Goal: Obtain resource: Download file/media

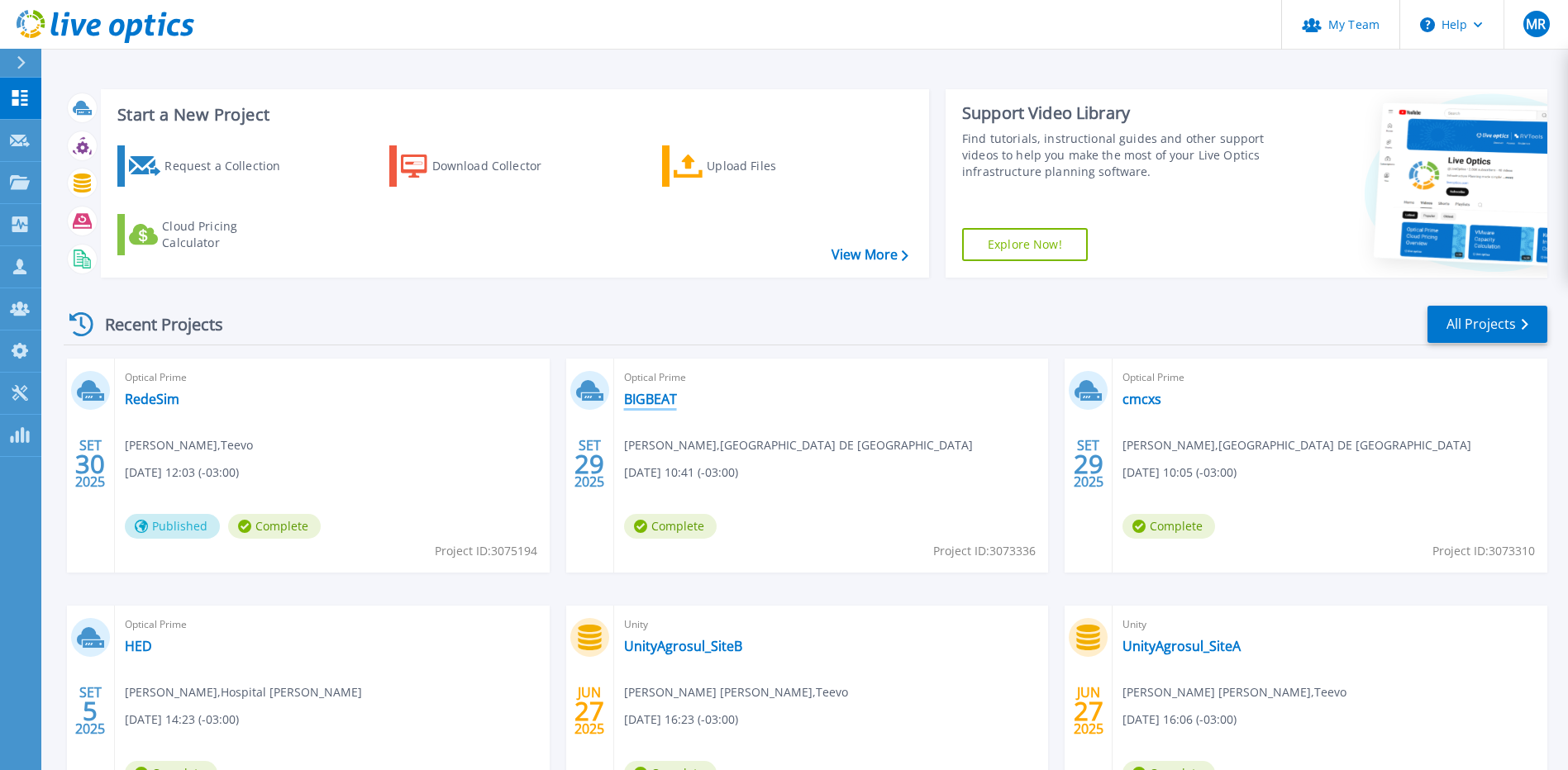
click at [648, 405] on link "BIGBEAT" at bounding box center [651, 399] width 53 height 17
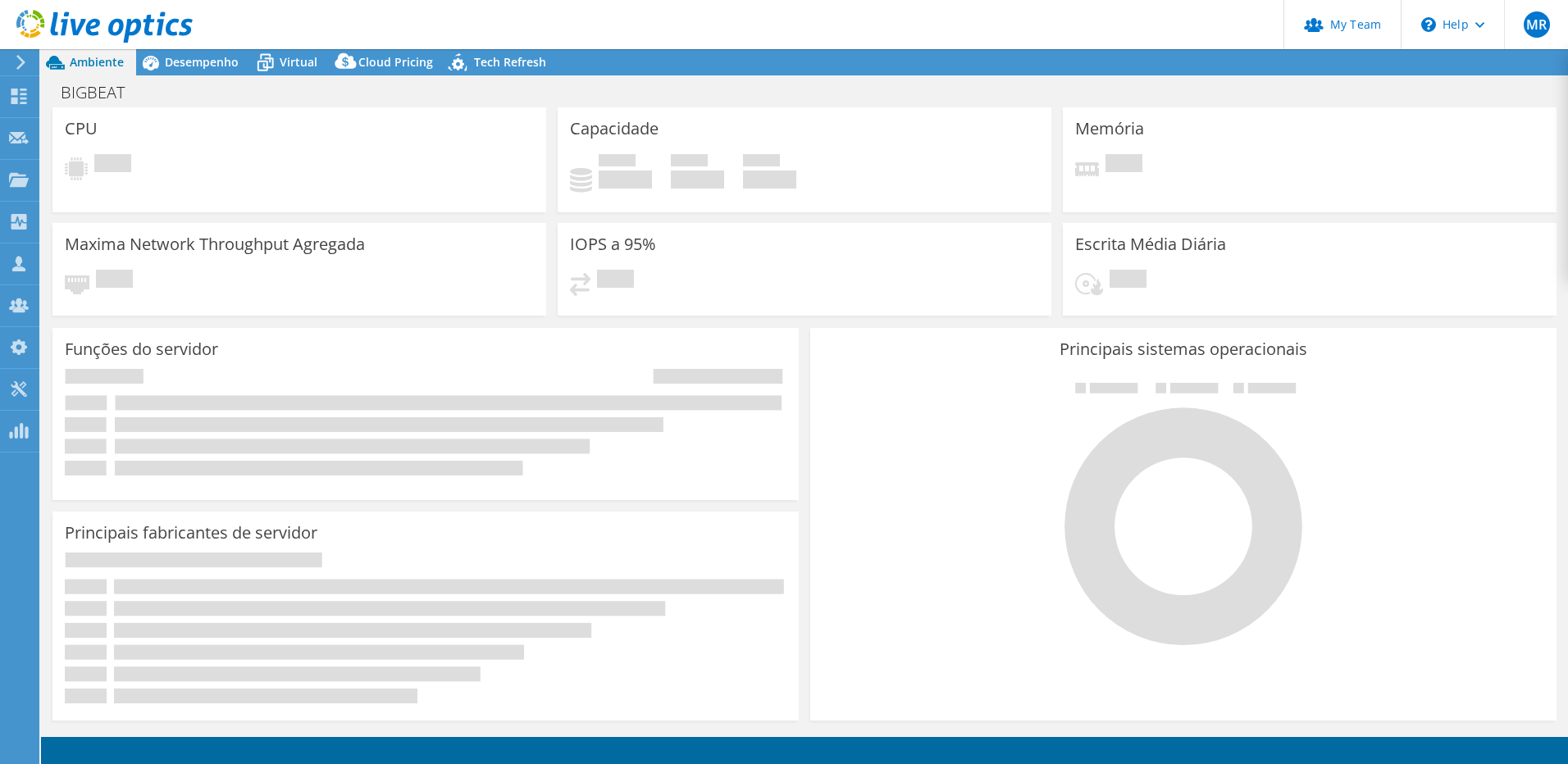
select select "USD"
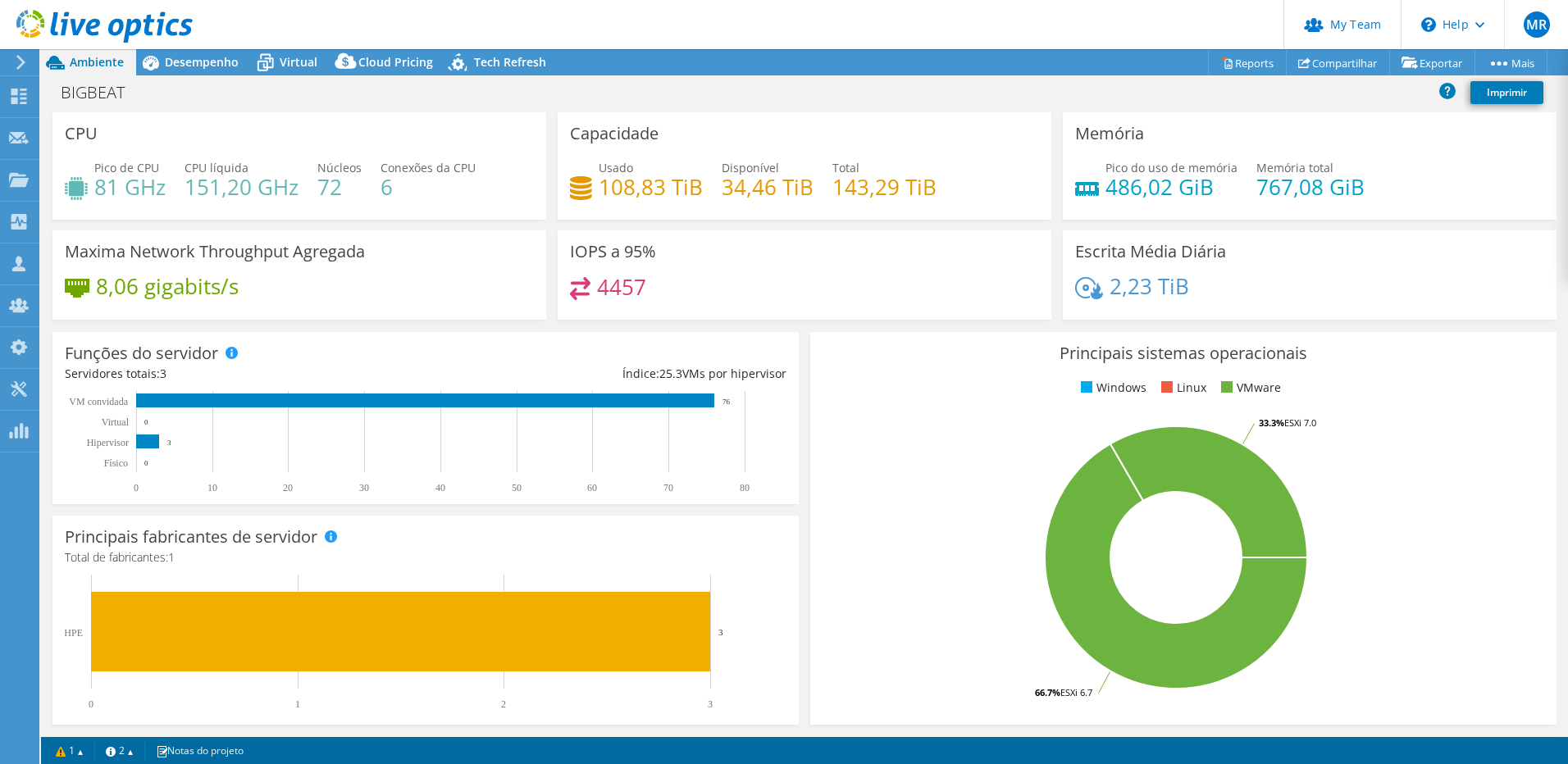
drag, startPoint x: 0, startPoint y: 764, endPoint x: 958, endPoint y: 427, distance: 1015.5
click at [958, 427] on rect at bounding box center [1176, 558] width 707 height 287
click at [155, 65] on icon at bounding box center [151, 63] width 17 height 15
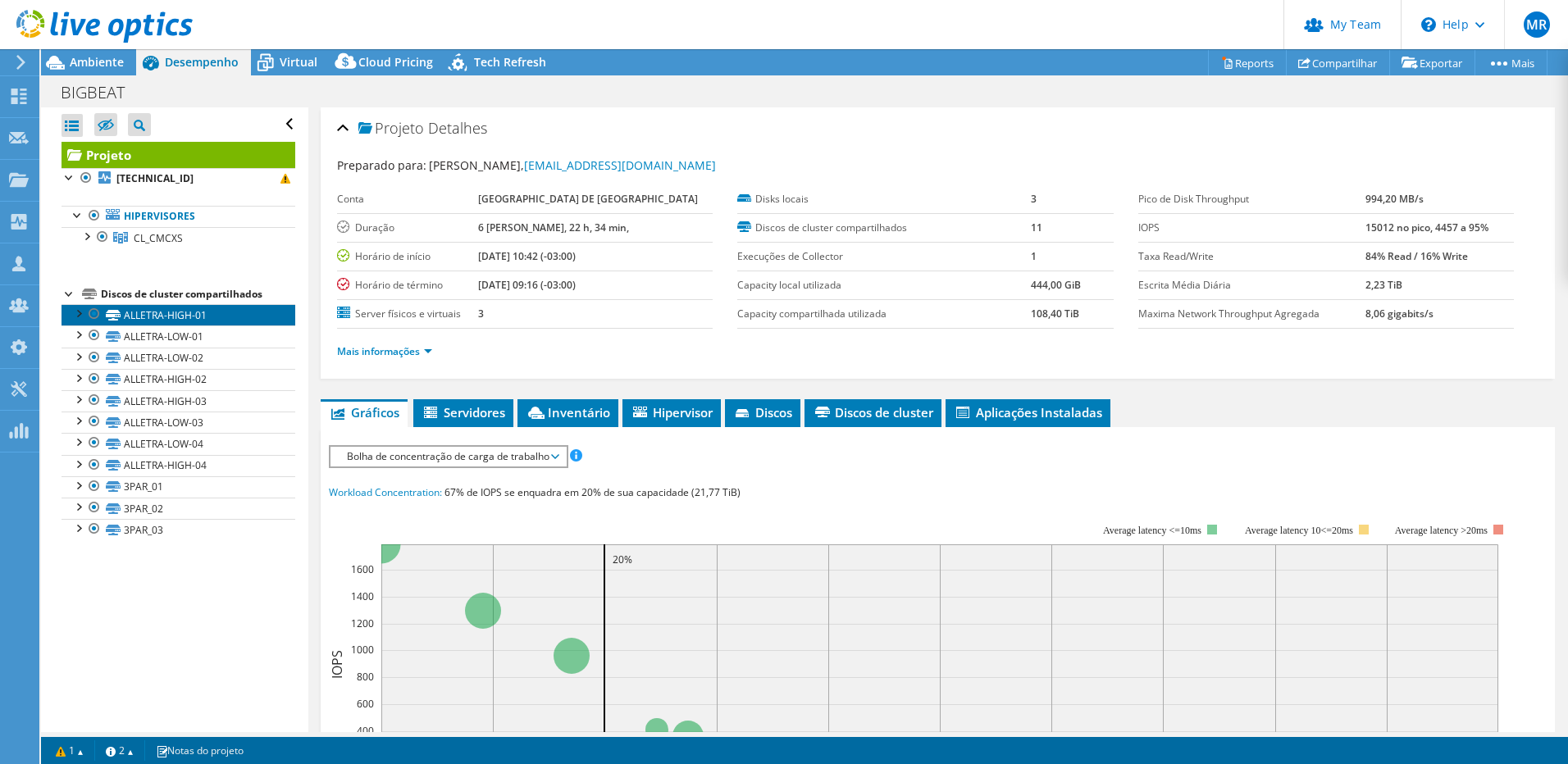
click at [182, 314] on link "ALLETRA-HIGH-01" at bounding box center [178, 315] width 234 height 21
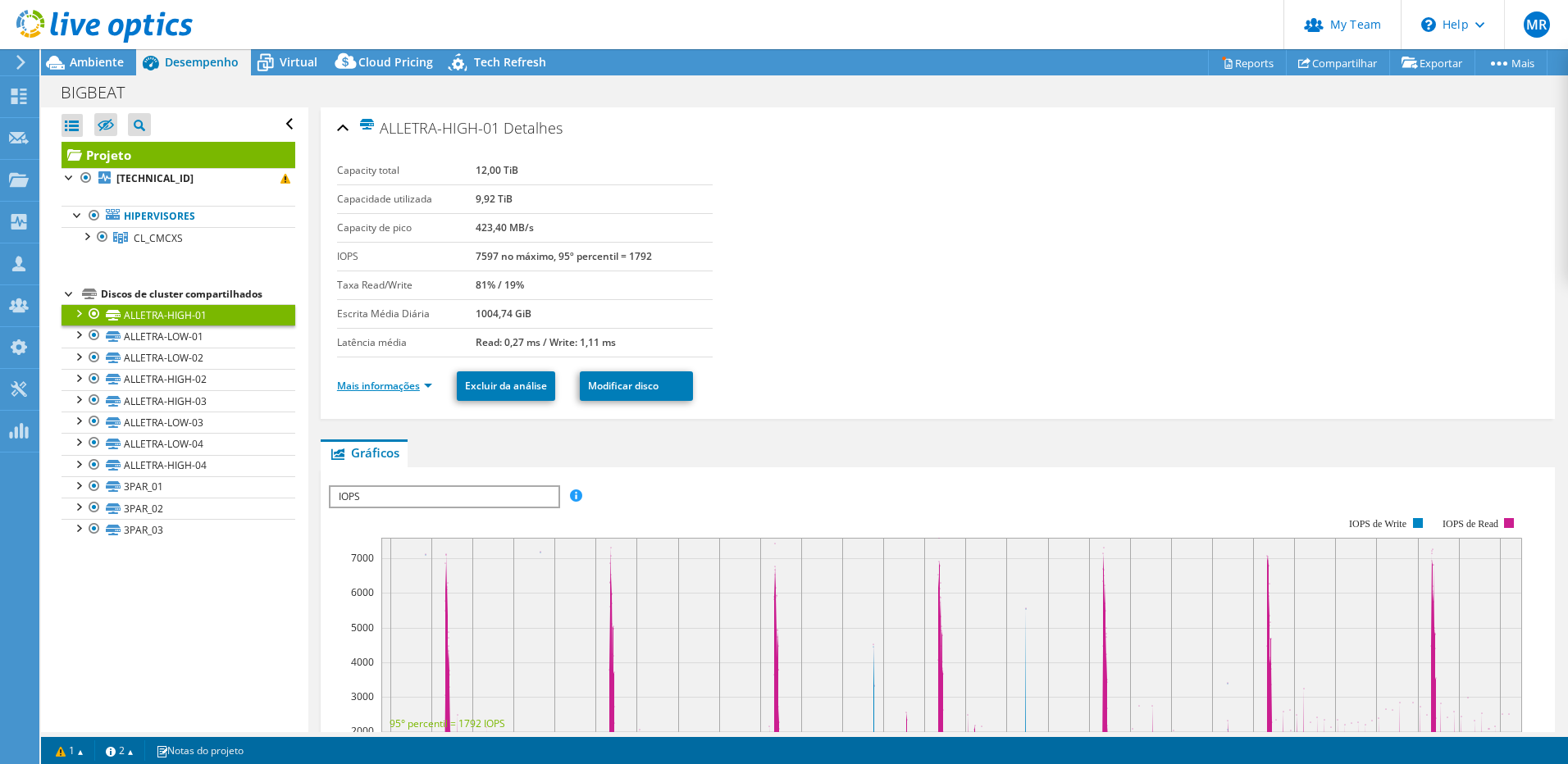
click at [378, 388] on link "Mais informações" at bounding box center [385, 386] width 95 height 14
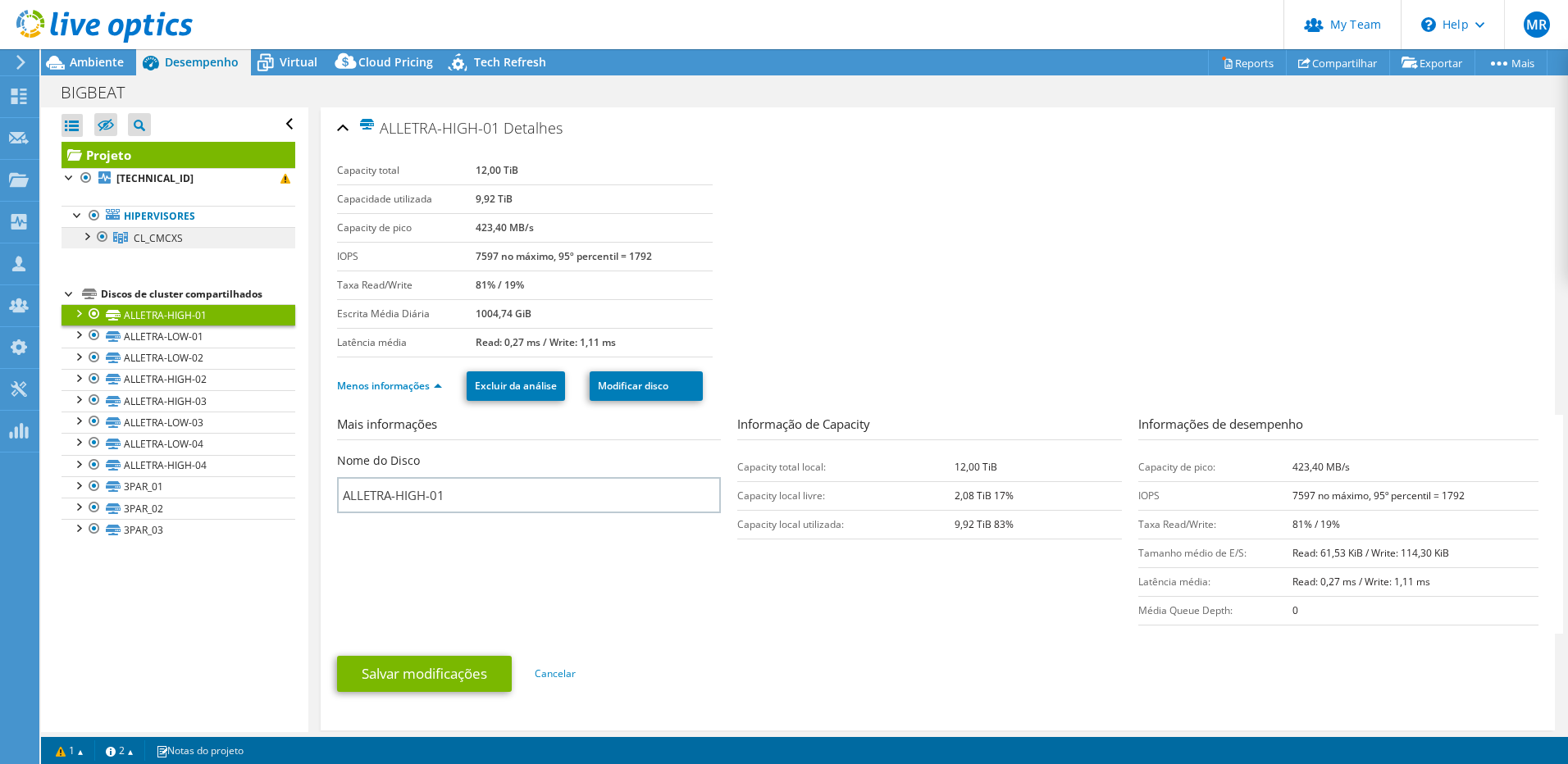
click at [140, 232] on span "CL_CMCXS" at bounding box center [157, 238] width 49 height 14
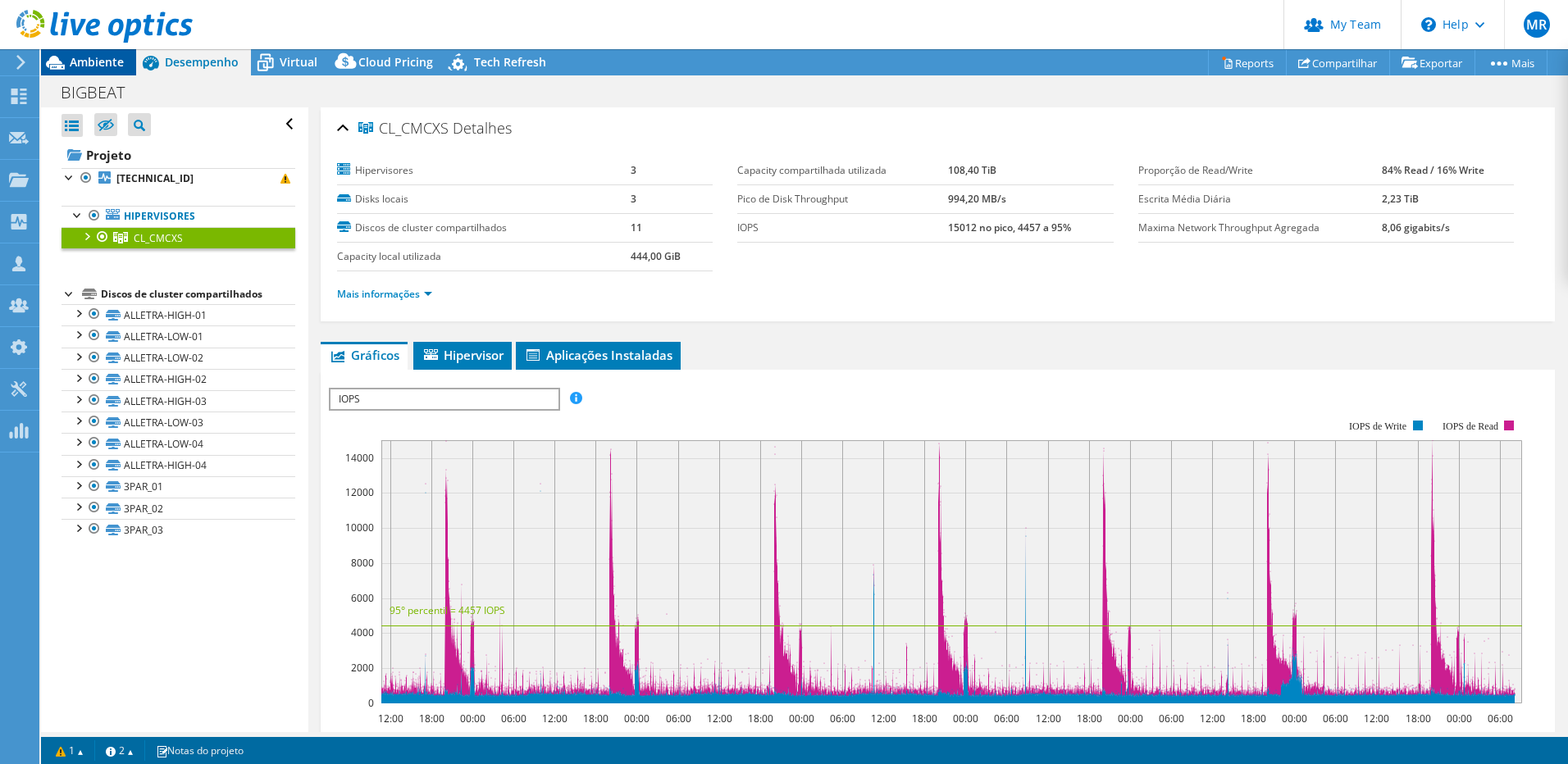
click at [83, 58] on span "Ambiente" at bounding box center [97, 61] width 54 height 16
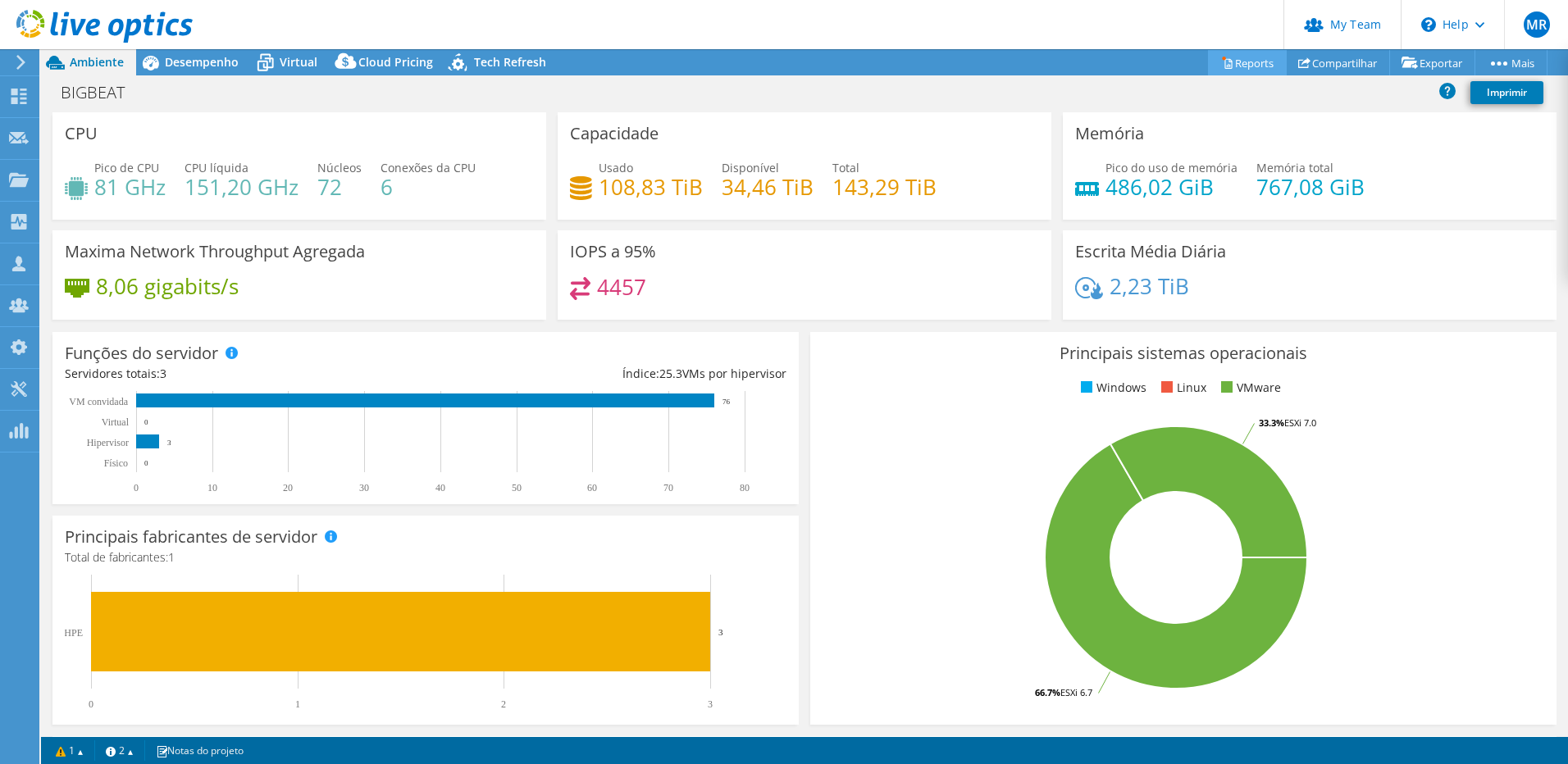
click at [1234, 63] on link "Reports" at bounding box center [1248, 62] width 79 height 25
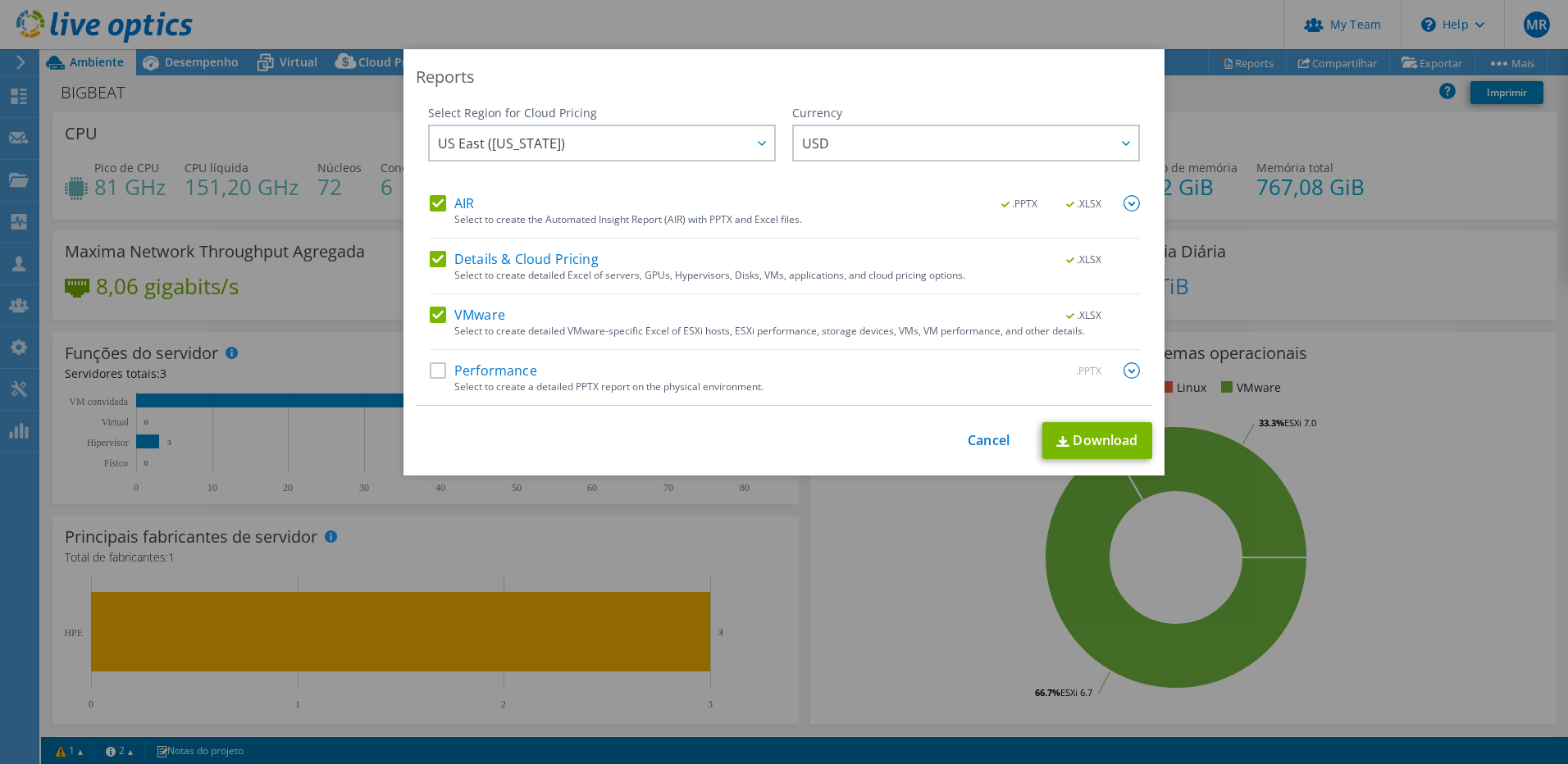
click at [438, 206] on label "AIR" at bounding box center [452, 204] width 45 height 17
click at [0, 0] on input "AIR" at bounding box center [0, 0] width 0 height 0
click at [443, 239] on div "AIR .PPTX .XLSX Select to create the Automated Insight Report (AIR) with PPTX a…" at bounding box center [784, 300] width 710 height 210
click at [455, 251] on label "Details & Cloud Pricing" at bounding box center [513, 259] width 169 height 17
click at [0, 0] on input "Details & Cloud Pricing" at bounding box center [0, 0] width 0 height 0
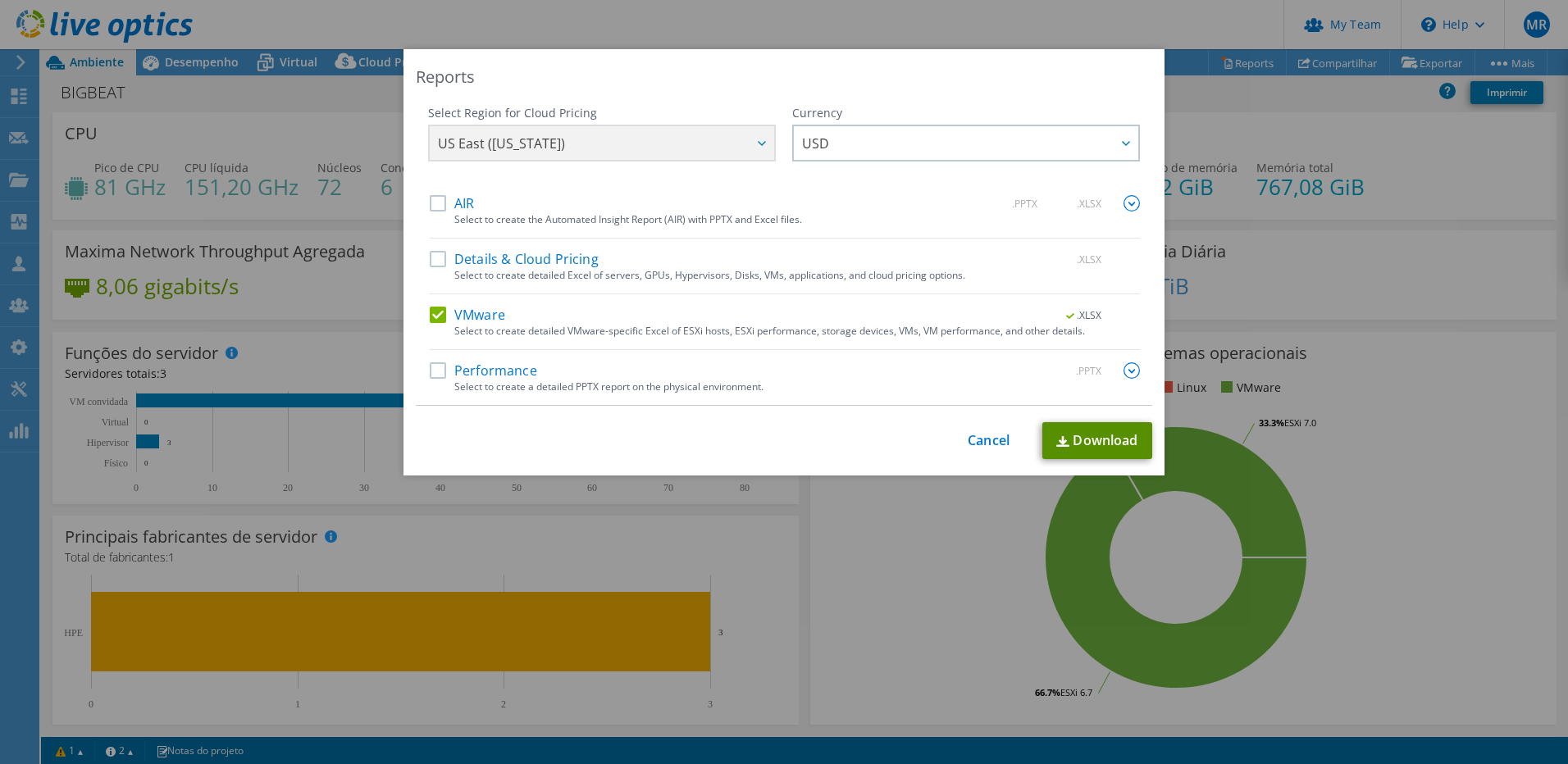
click at [1089, 440] on link "Download" at bounding box center [1098, 441] width 110 height 37
click at [985, 436] on link "Cancel" at bounding box center [989, 441] width 42 height 16
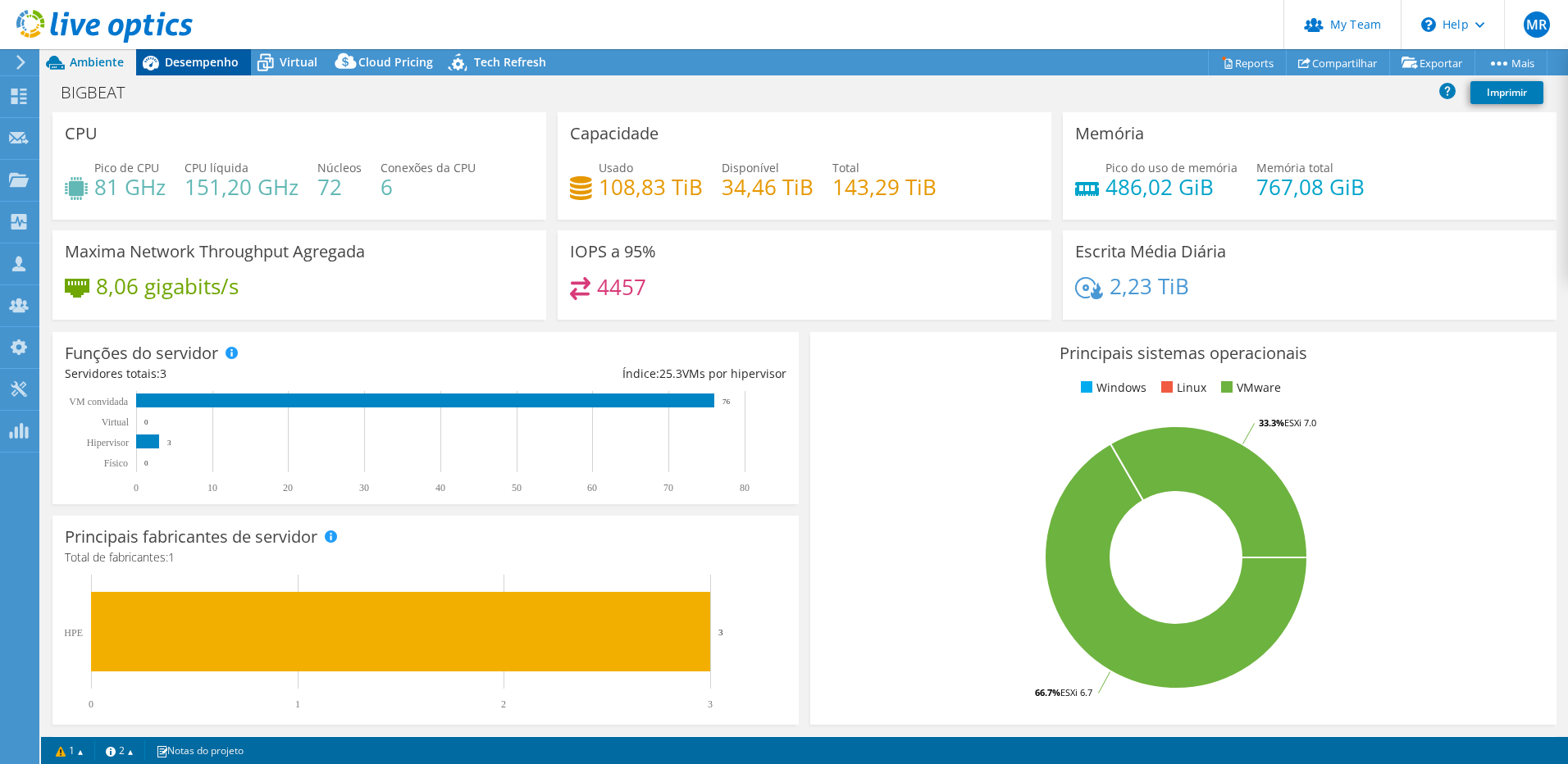
click at [202, 53] on div "Desempenho" at bounding box center [193, 62] width 115 height 26
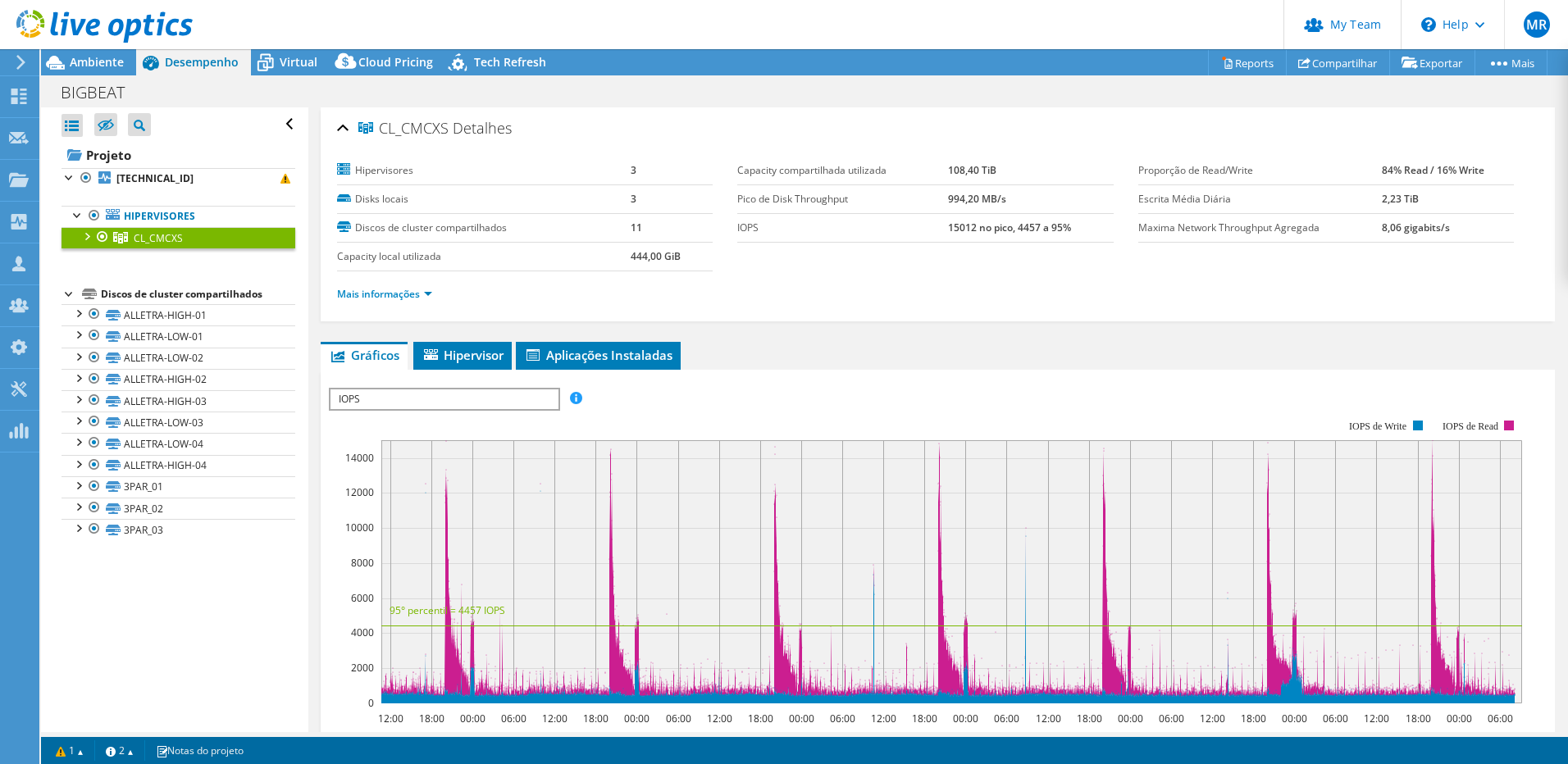
click at [89, 229] on div at bounding box center [87, 236] width 17 height 17
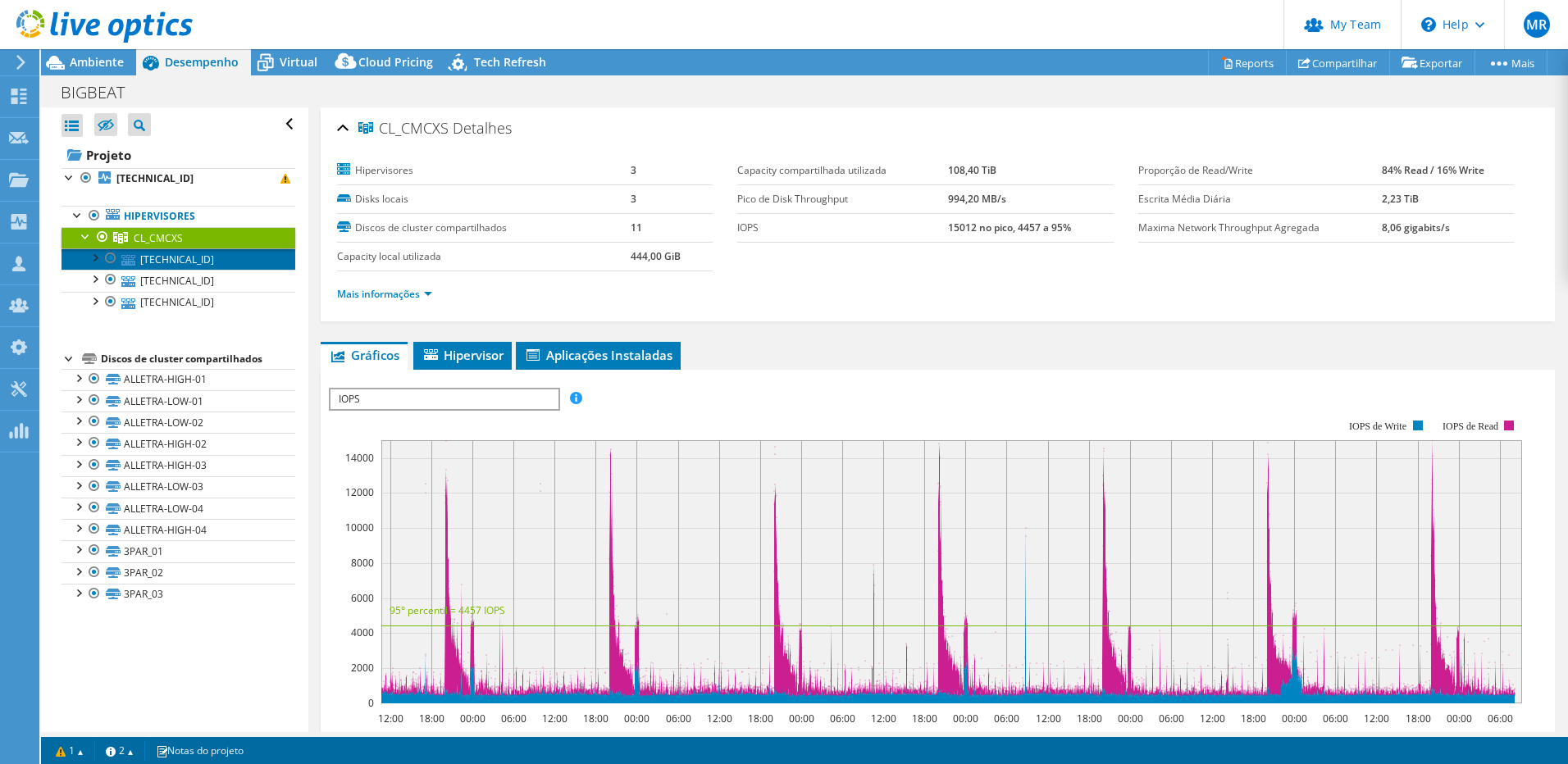
click at [175, 259] on link "172.28.0.80" at bounding box center [178, 259] width 234 height 21
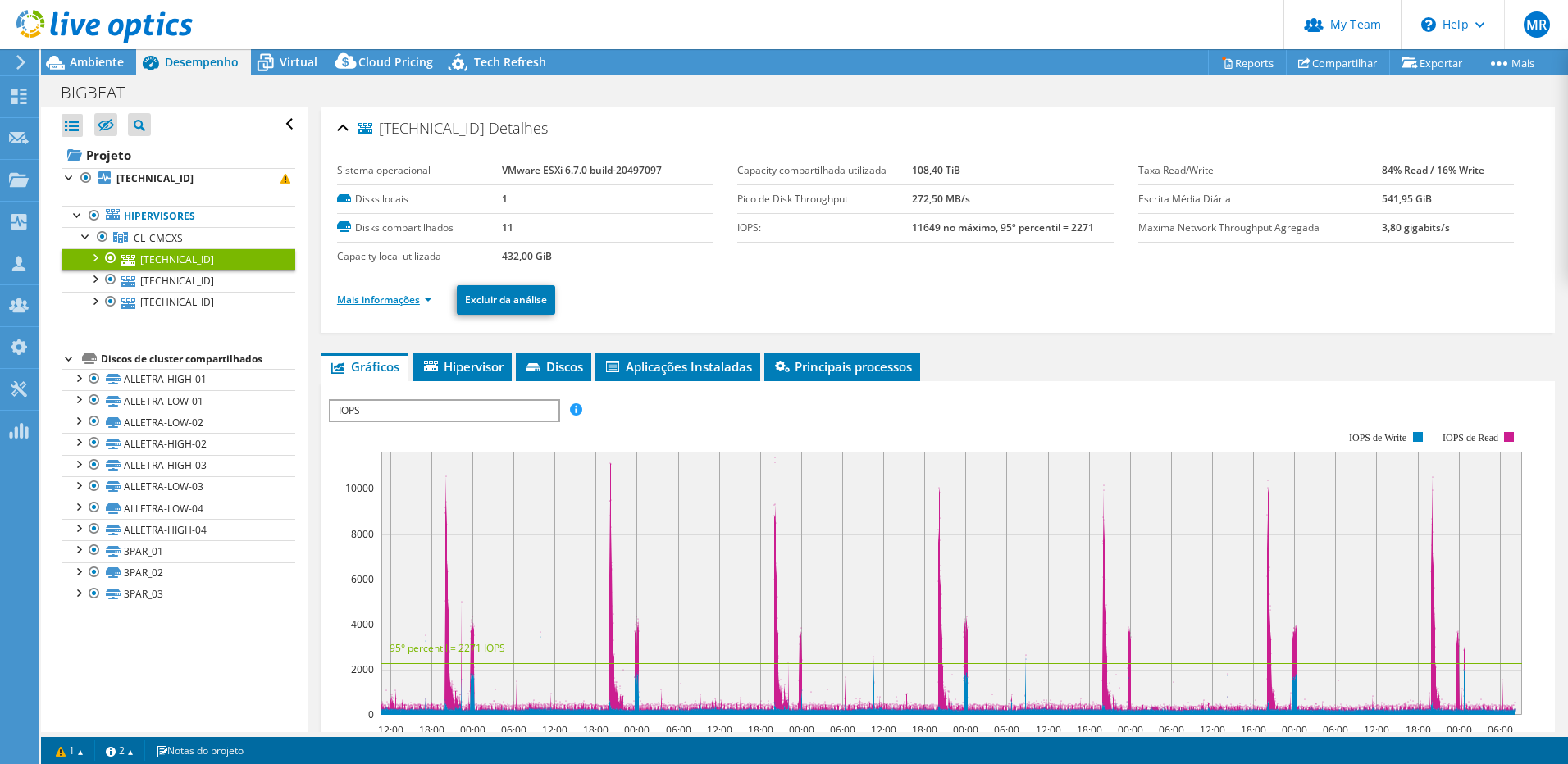
click at [386, 306] on link "Mais informações" at bounding box center [385, 299] width 95 height 14
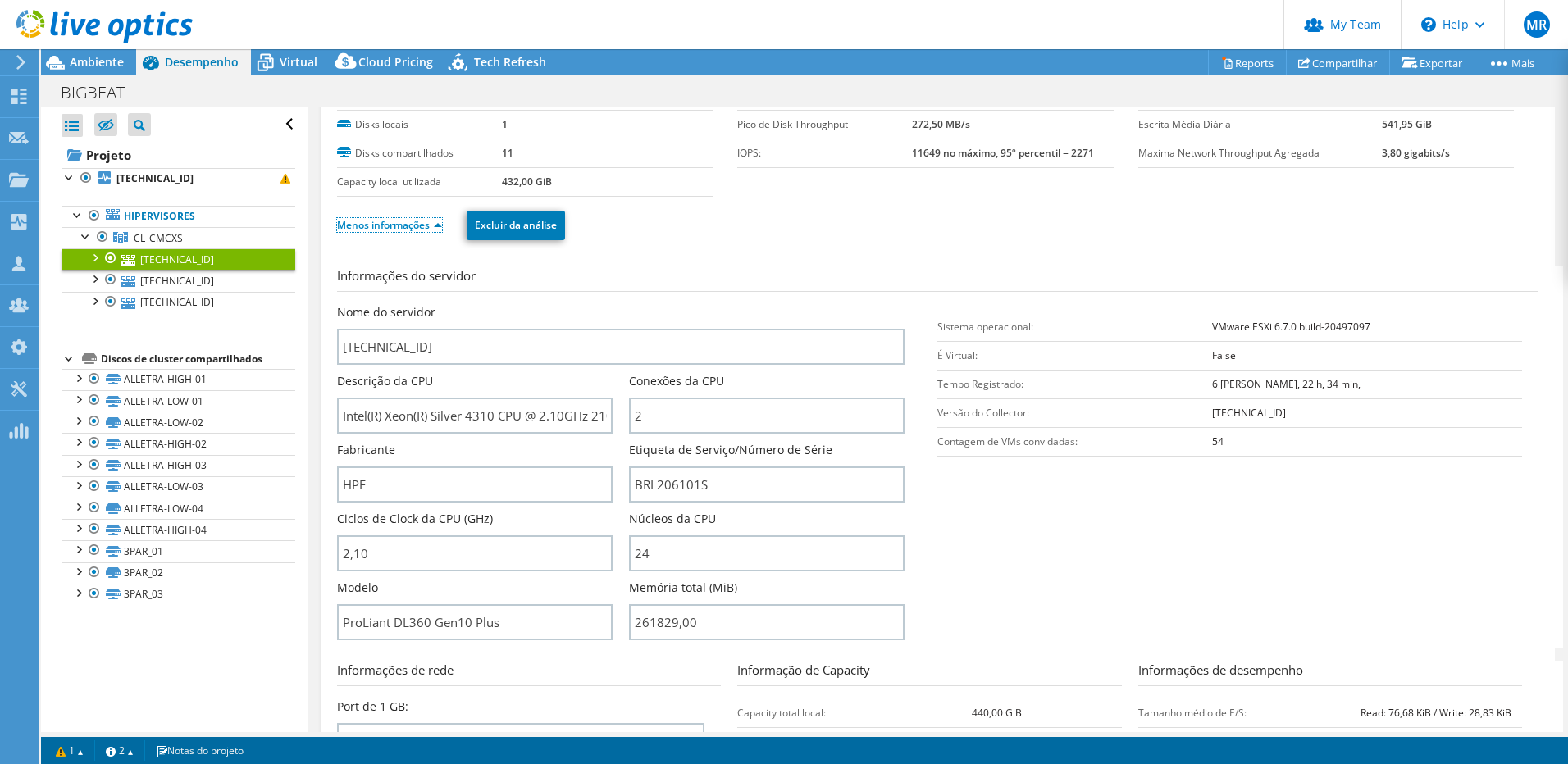
scroll to position [82, 0]
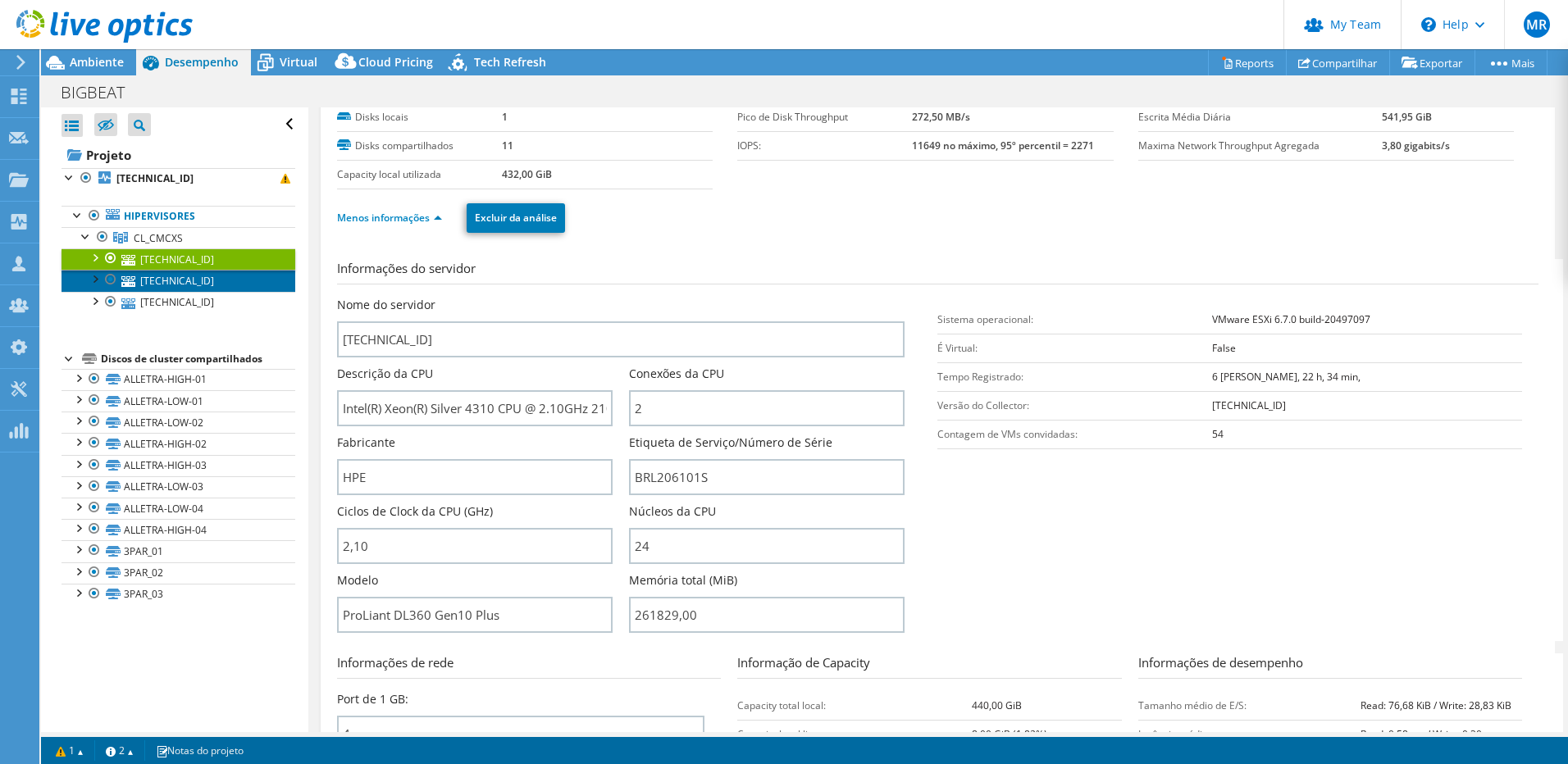
click at [158, 278] on link "172.28.0.82" at bounding box center [178, 280] width 234 height 21
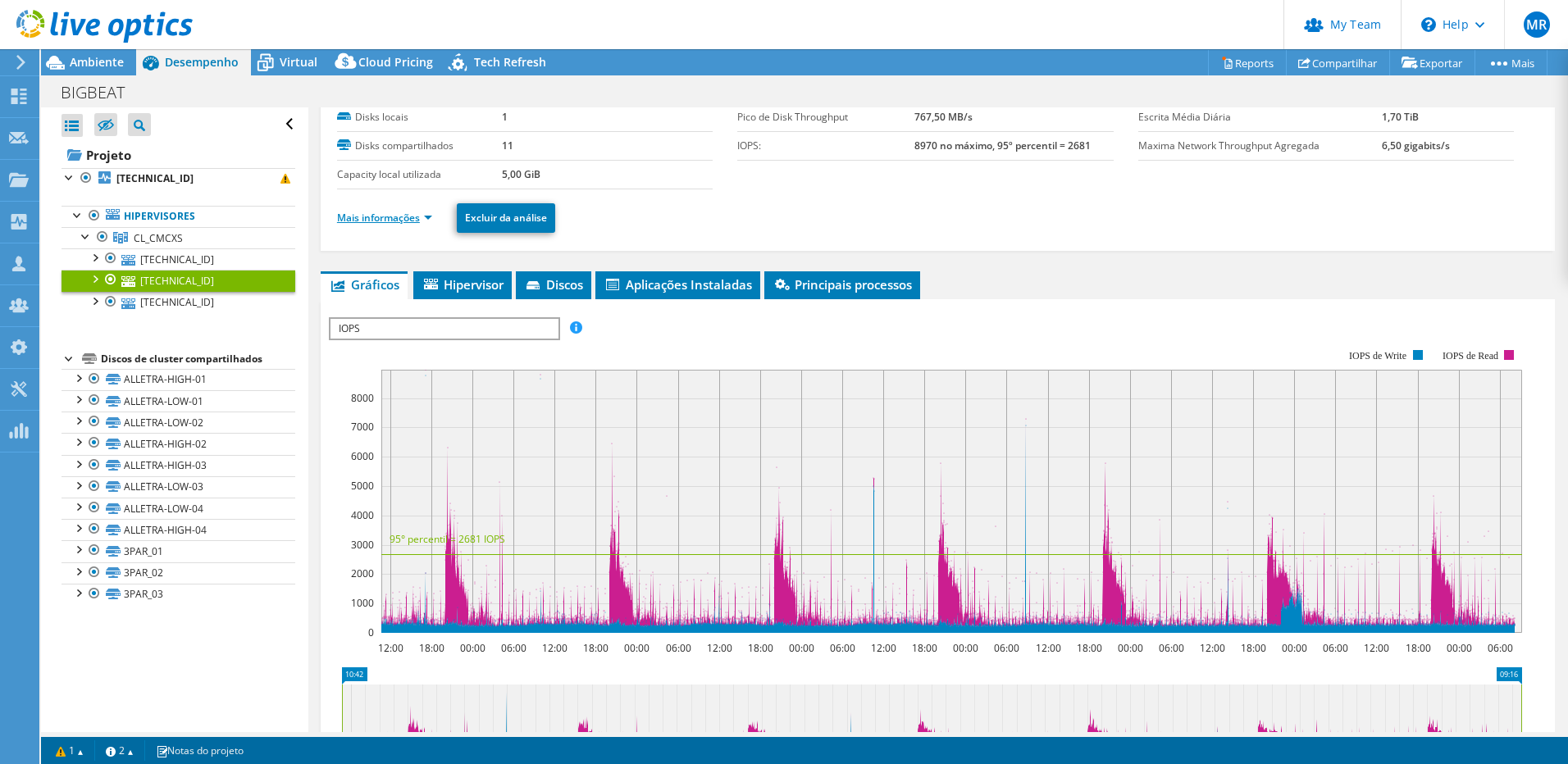
click at [393, 217] on link "Mais informações" at bounding box center [385, 217] width 95 height 14
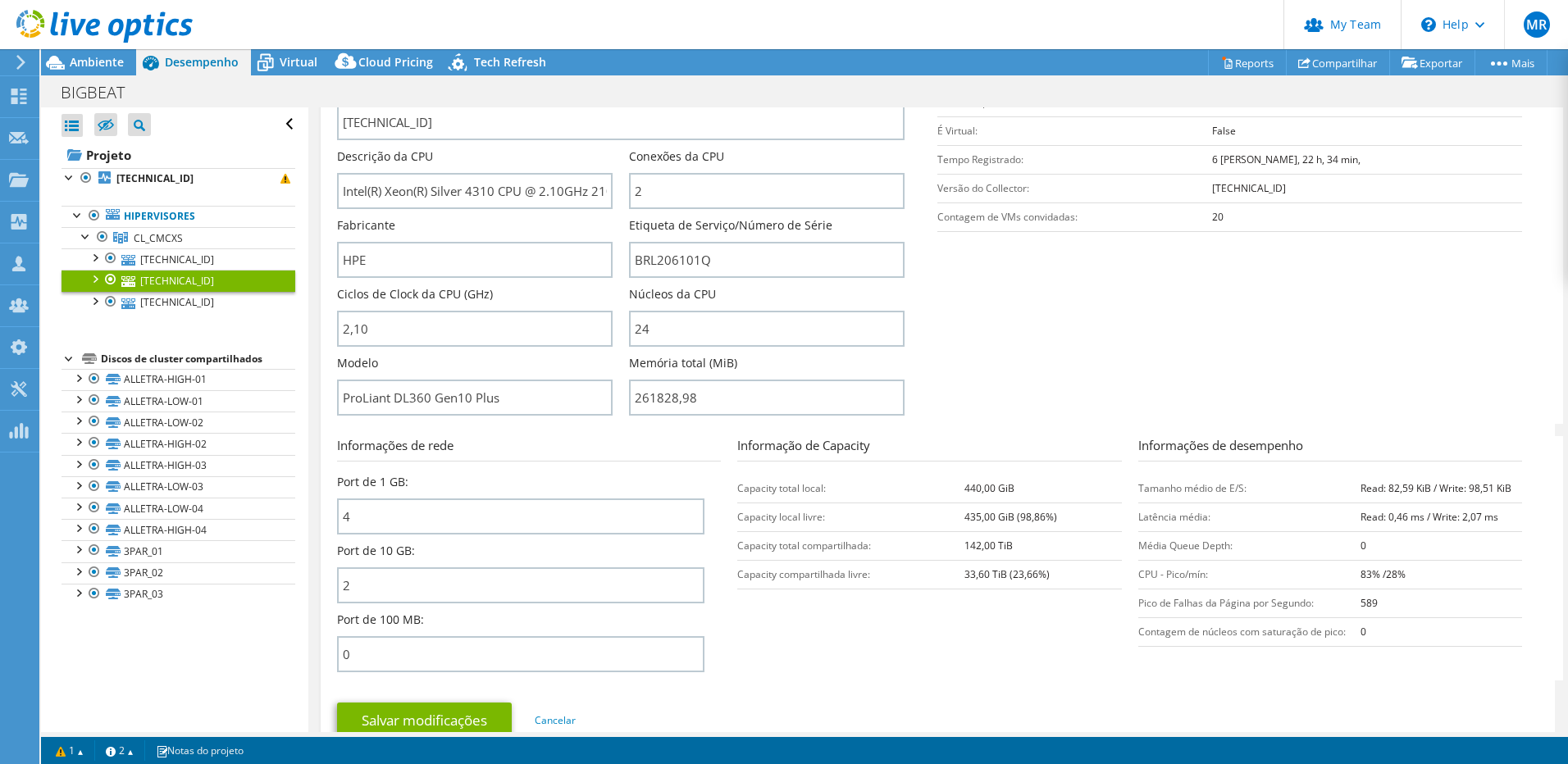
scroll to position [328, 0]
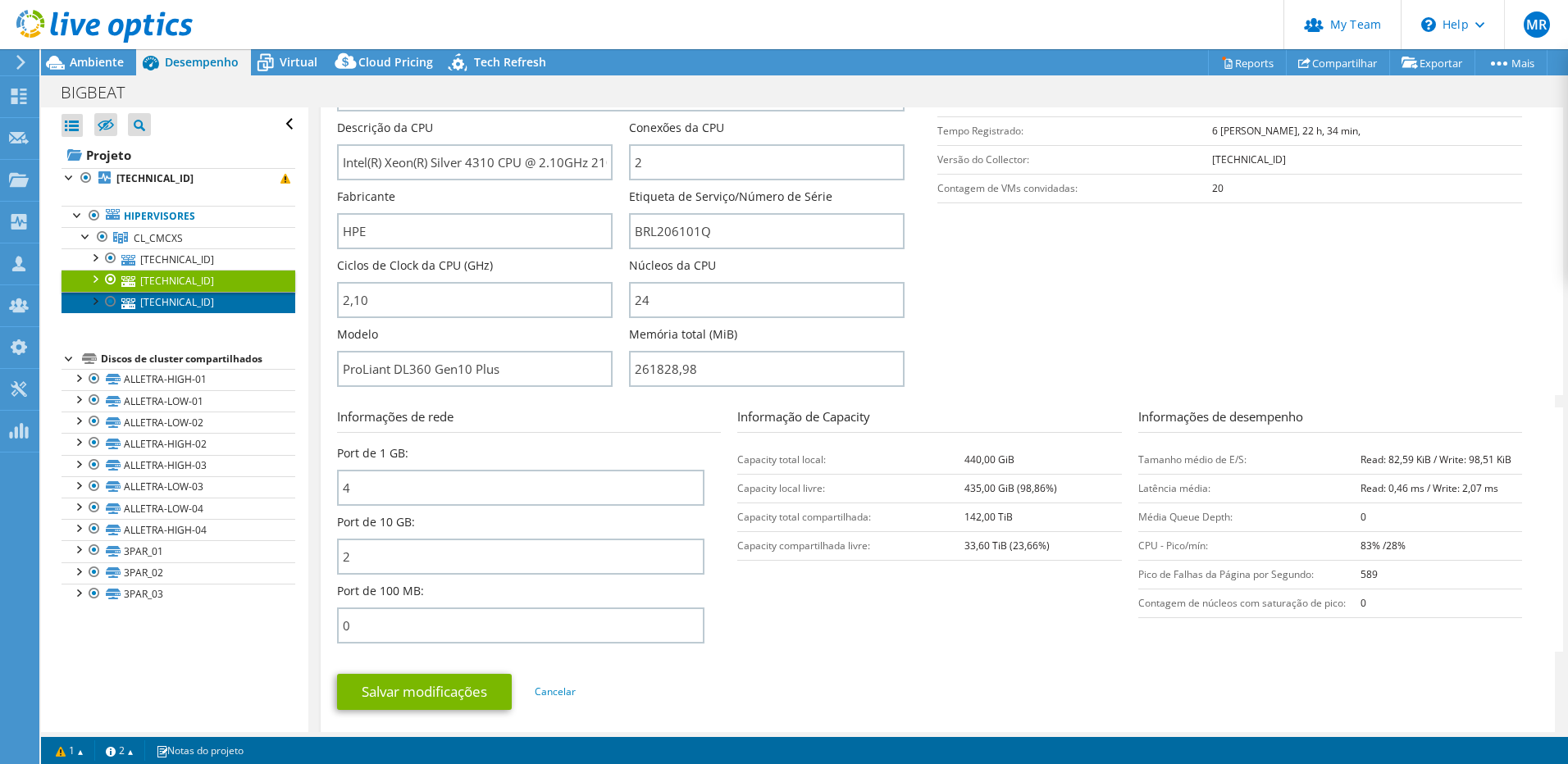
click at [157, 312] on link "172.28.0.81" at bounding box center [178, 302] width 234 height 21
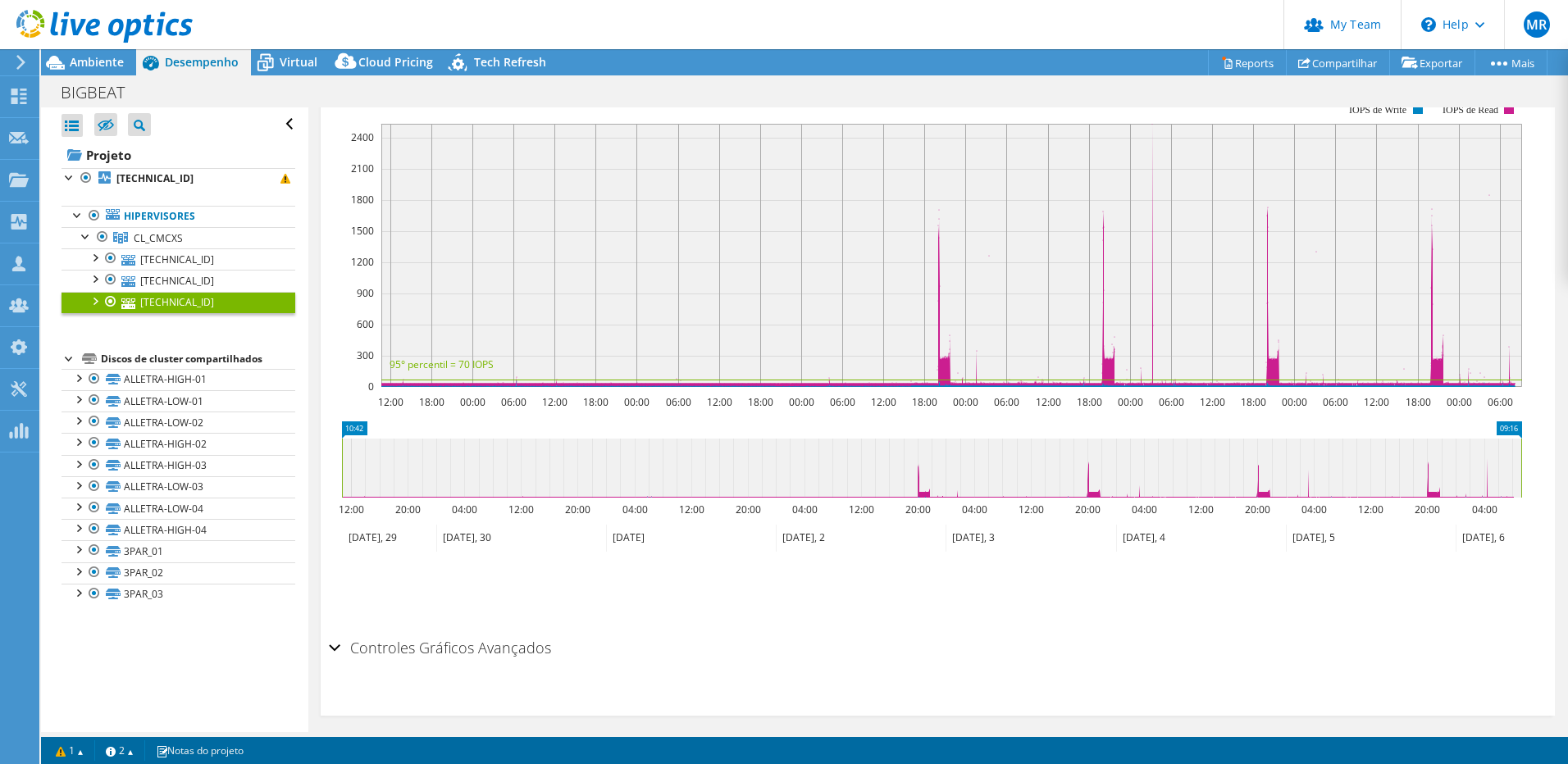
scroll to position [60, 0]
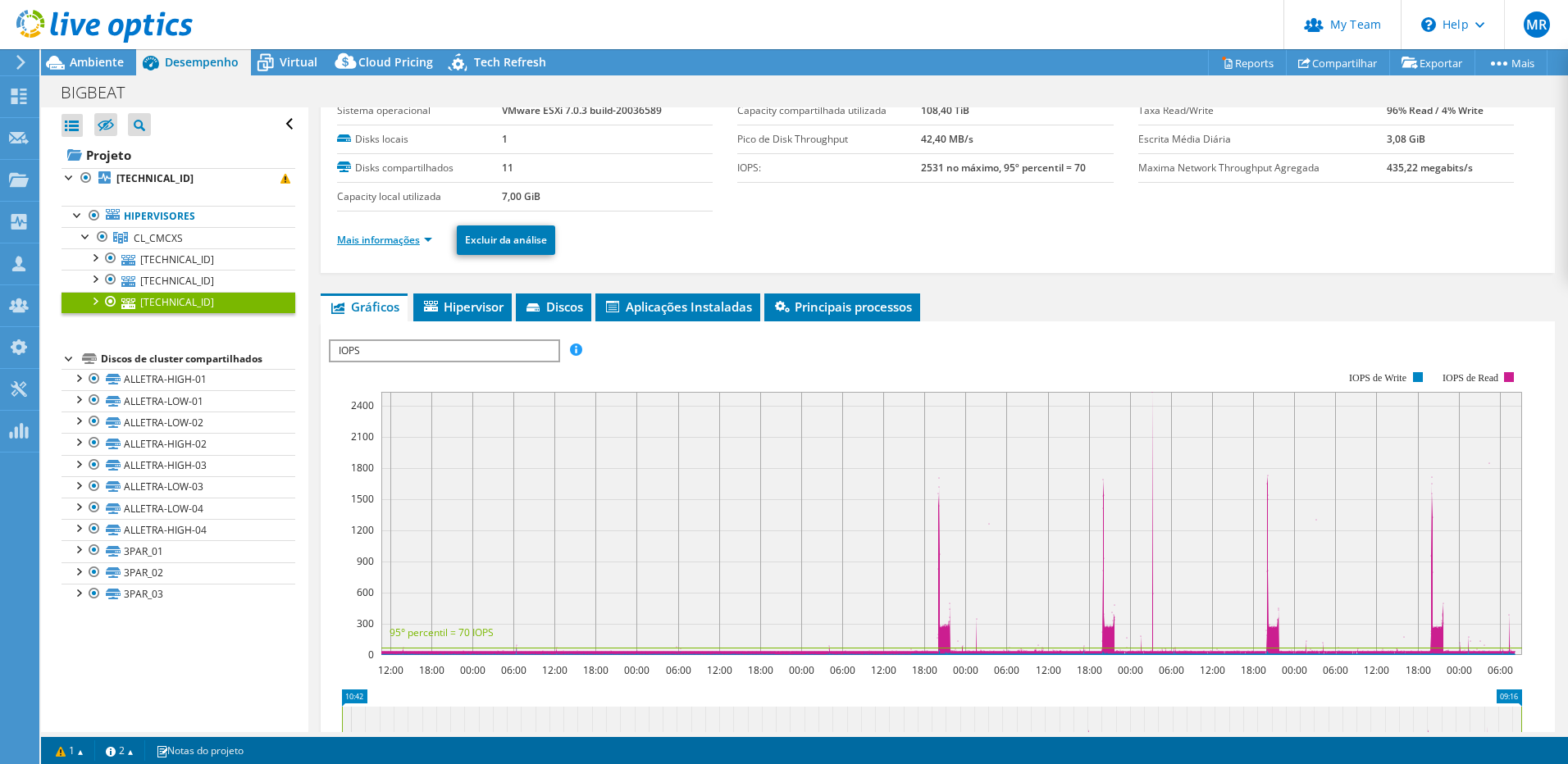
click at [412, 237] on link "Mais informações" at bounding box center [385, 239] width 95 height 14
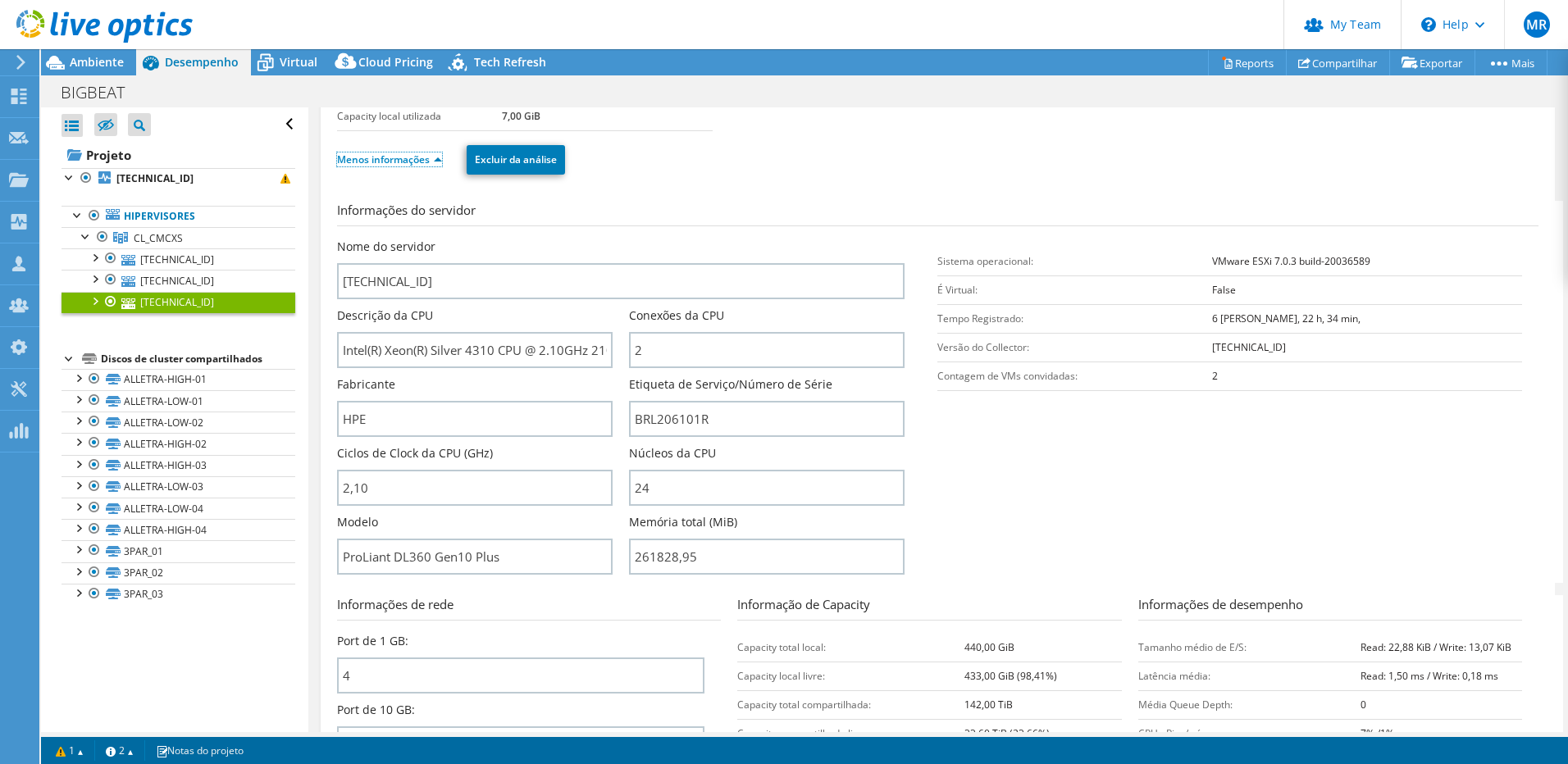
scroll to position [142, 0]
click at [162, 276] on link "172.28.0.82" at bounding box center [178, 280] width 234 height 21
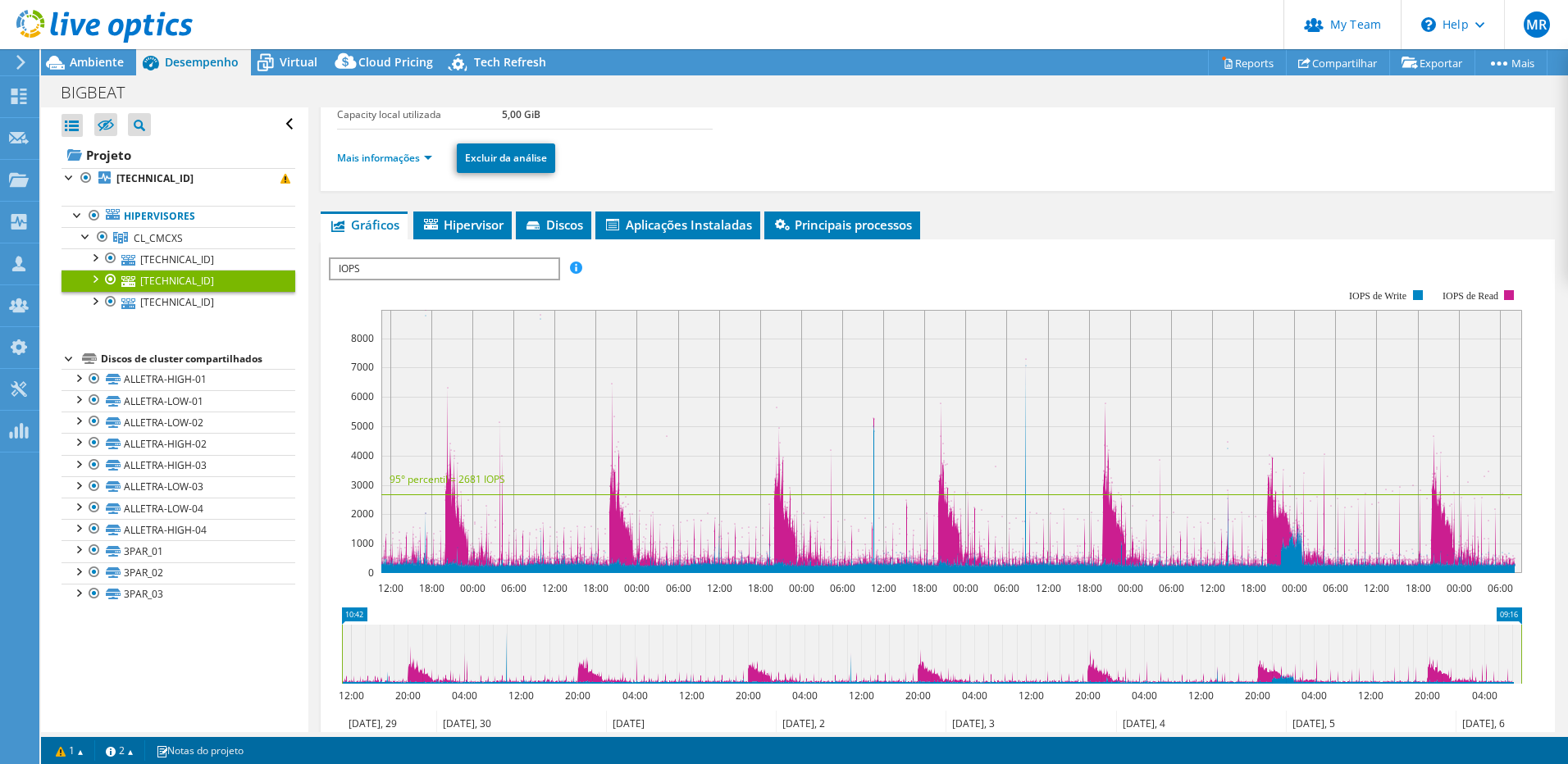
click at [390, 149] on li "Mais informações" at bounding box center [389, 157] width 105 height 18
click at [395, 156] on link "Mais informações" at bounding box center [385, 157] width 95 height 14
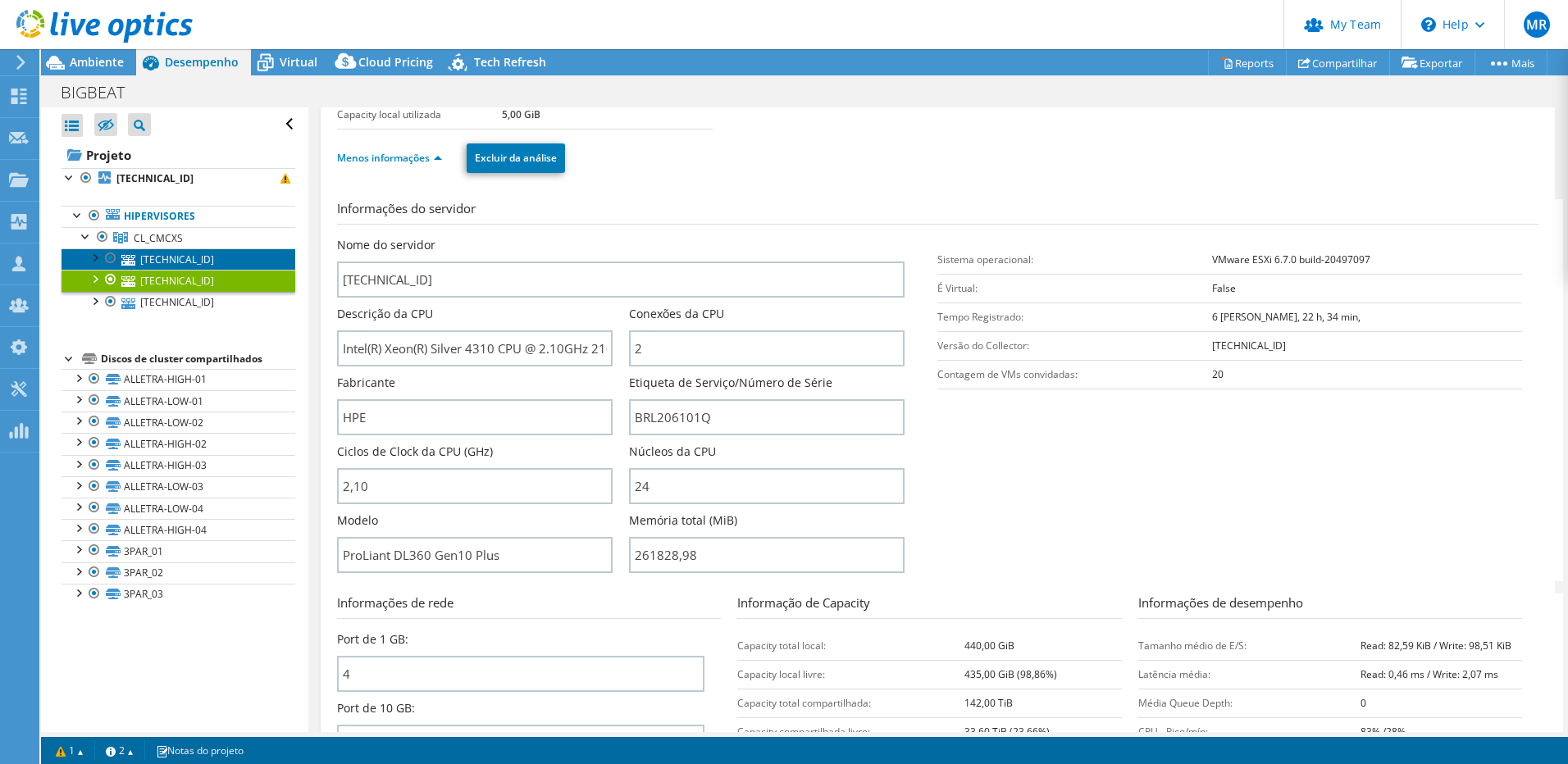
click at [154, 253] on link "172.28.0.80" at bounding box center [178, 259] width 234 height 21
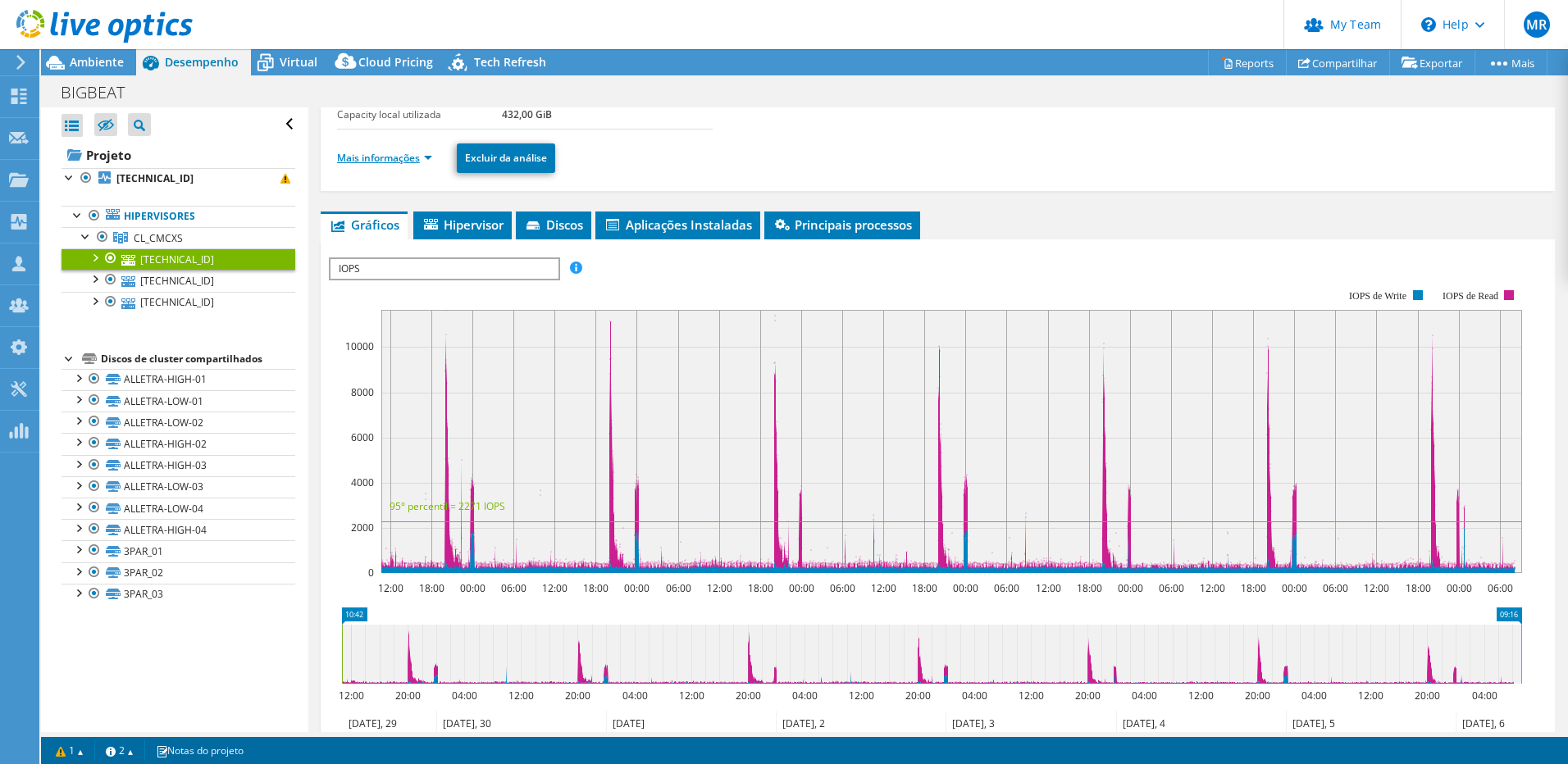
click at [412, 160] on link "Mais informações" at bounding box center [385, 157] width 95 height 14
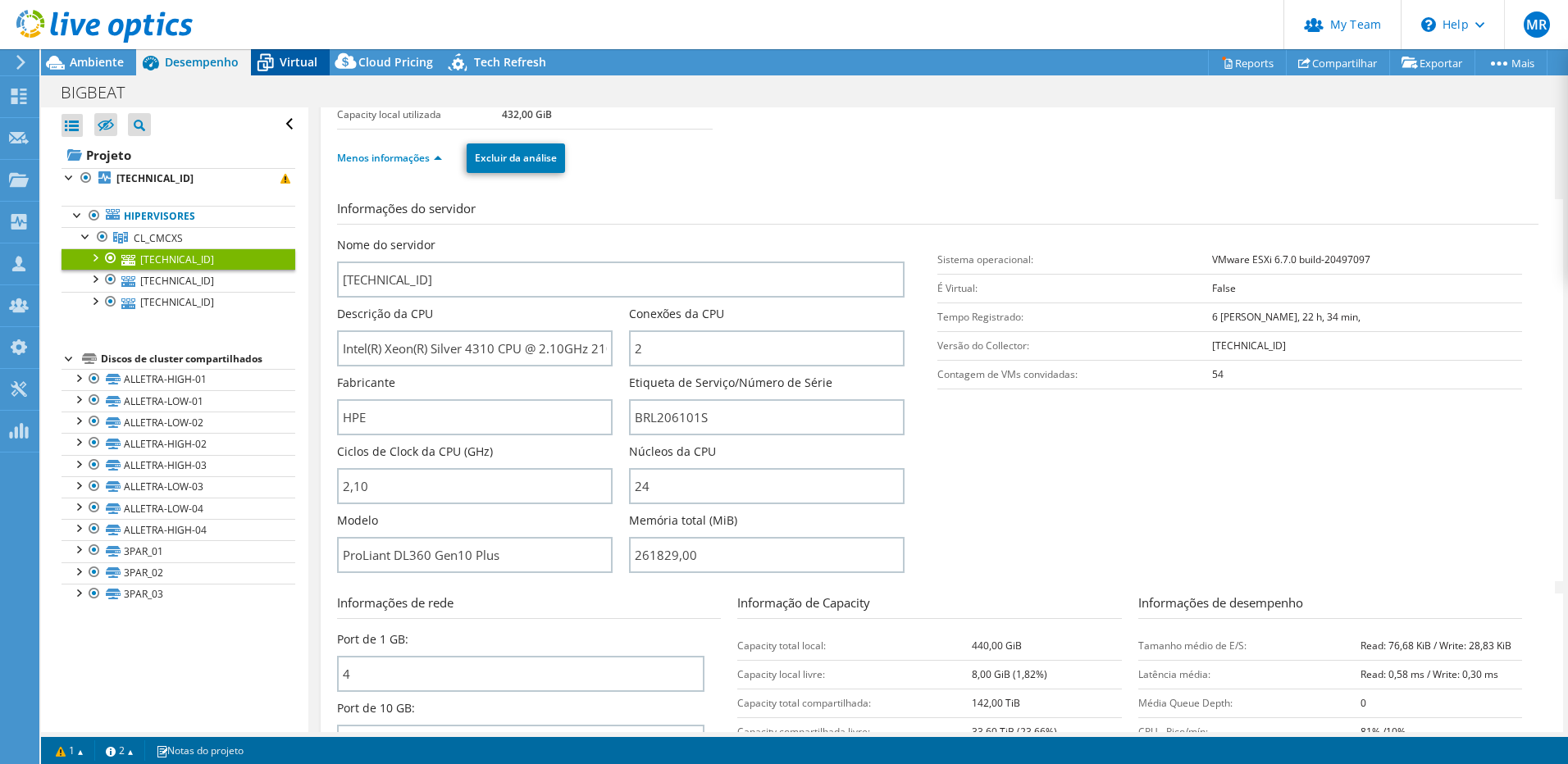
click at [297, 72] on div "Virtual" at bounding box center [290, 62] width 79 height 26
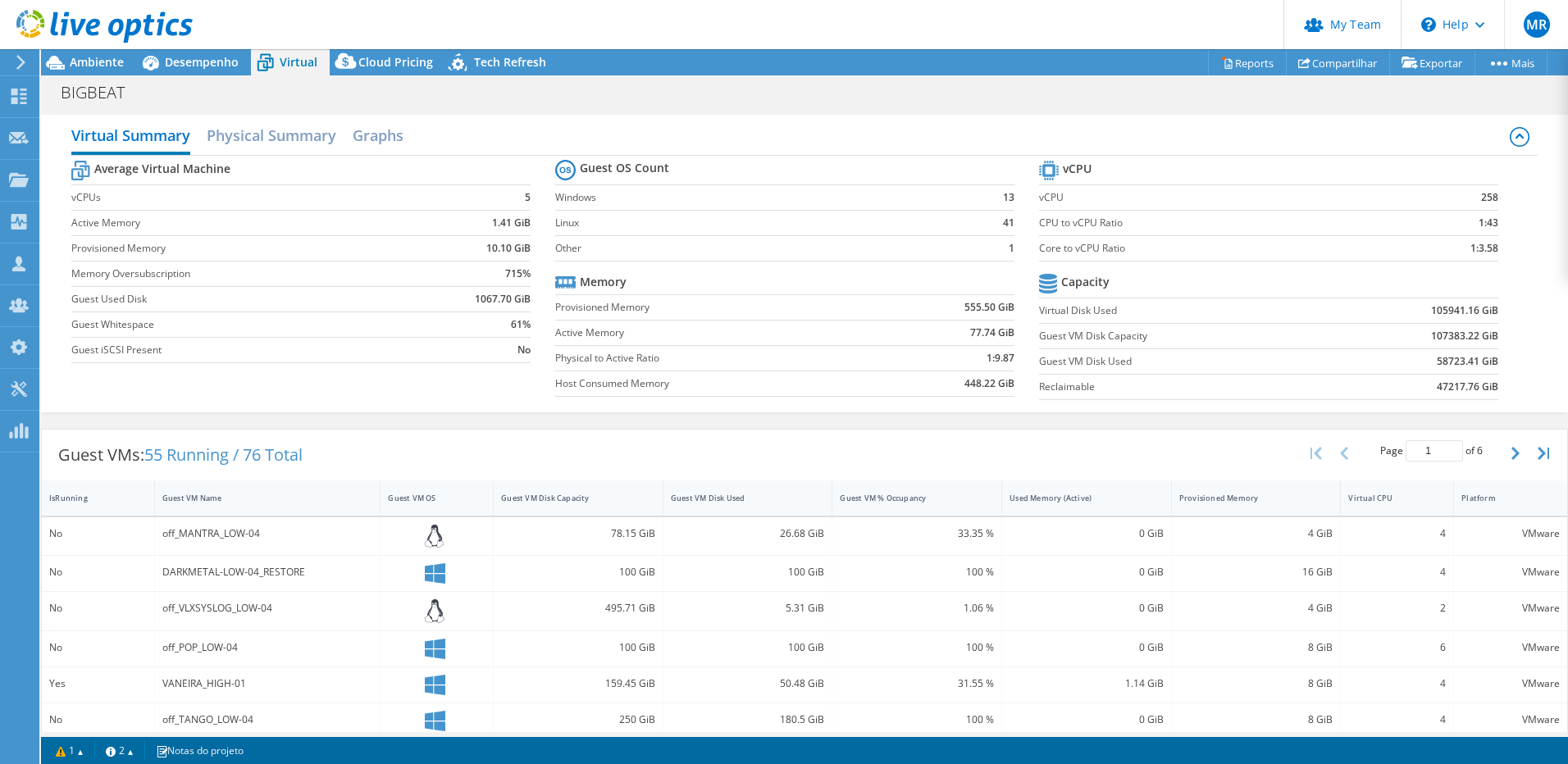
scroll to position [0, 0]
click at [172, 59] on span "Desempenho" at bounding box center [201, 61] width 74 height 16
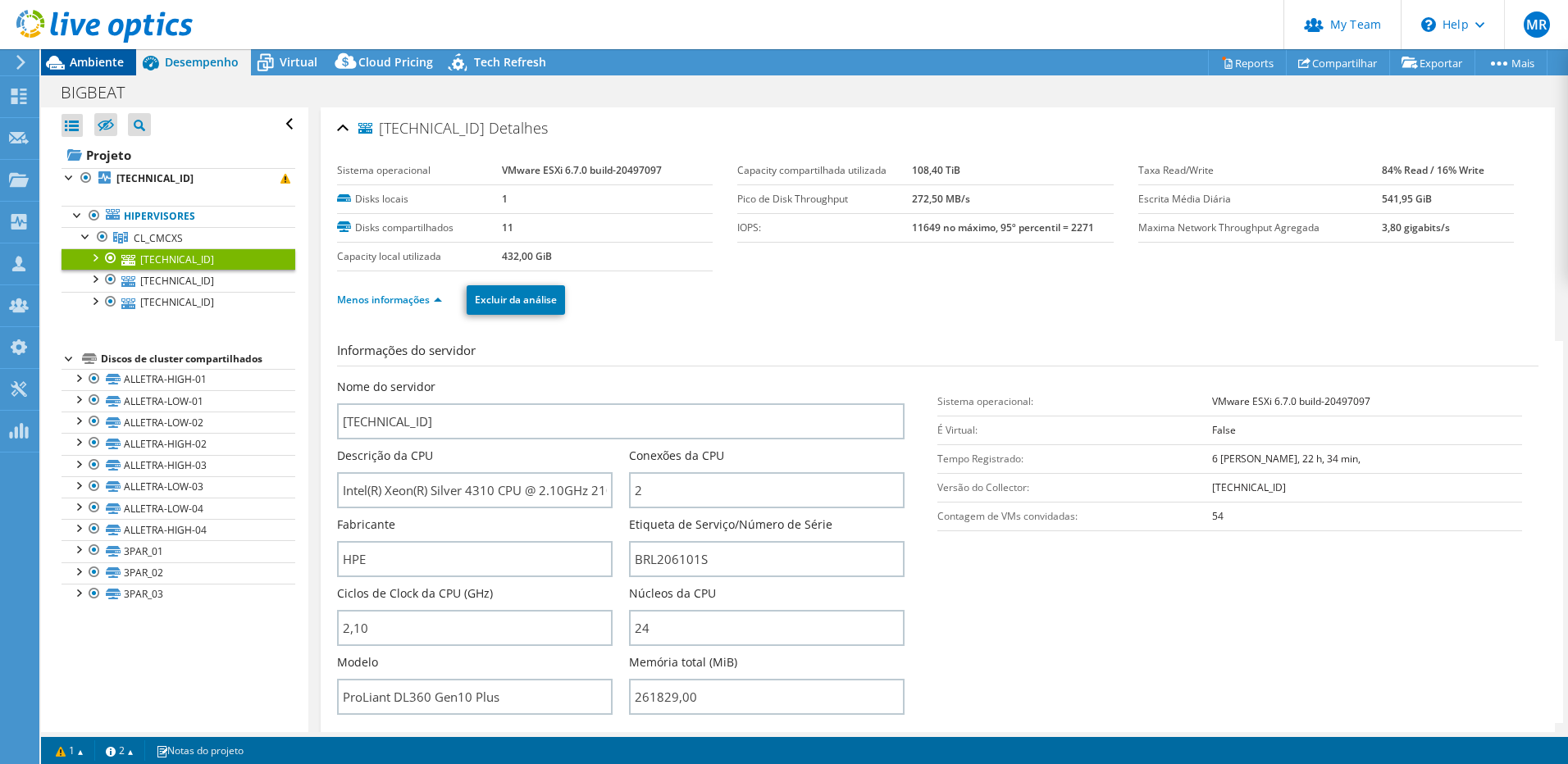
click at [109, 63] on span "Ambiente" at bounding box center [97, 61] width 54 height 16
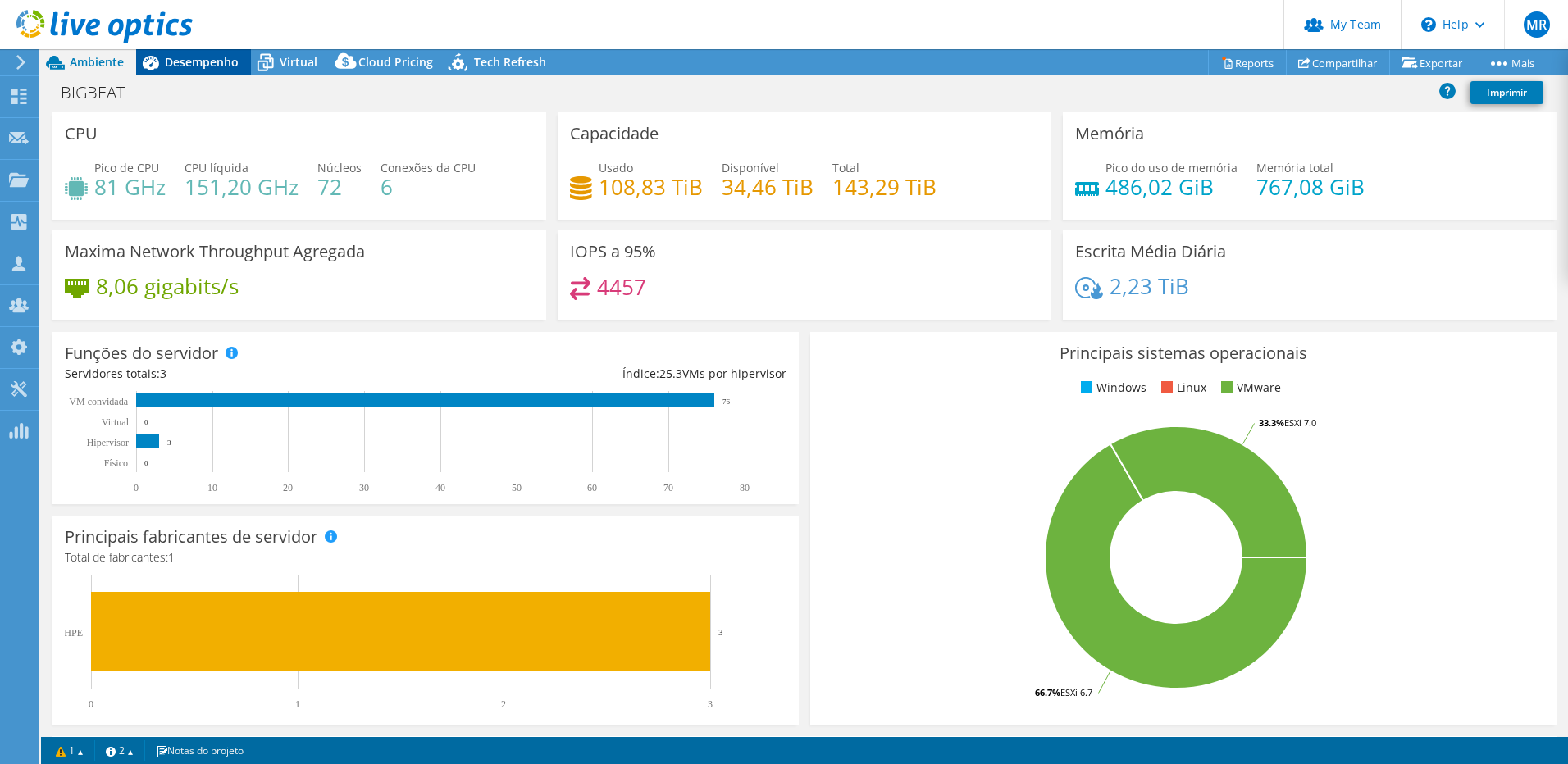
click at [231, 60] on span "Desempenho" at bounding box center [201, 61] width 74 height 16
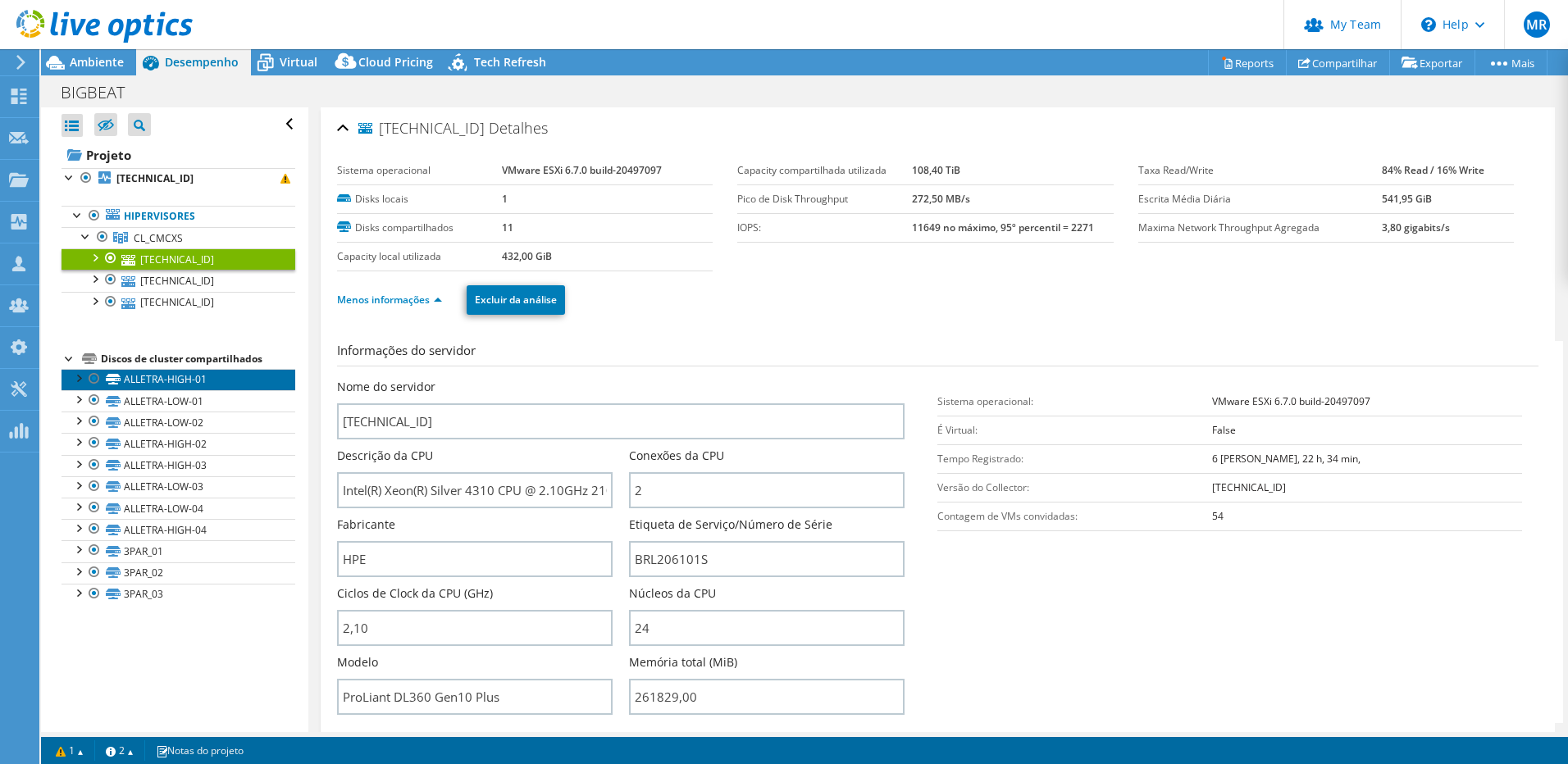
click at [177, 369] on link "ALLETRA-HIGH-01" at bounding box center [178, 379] width 234 height 21
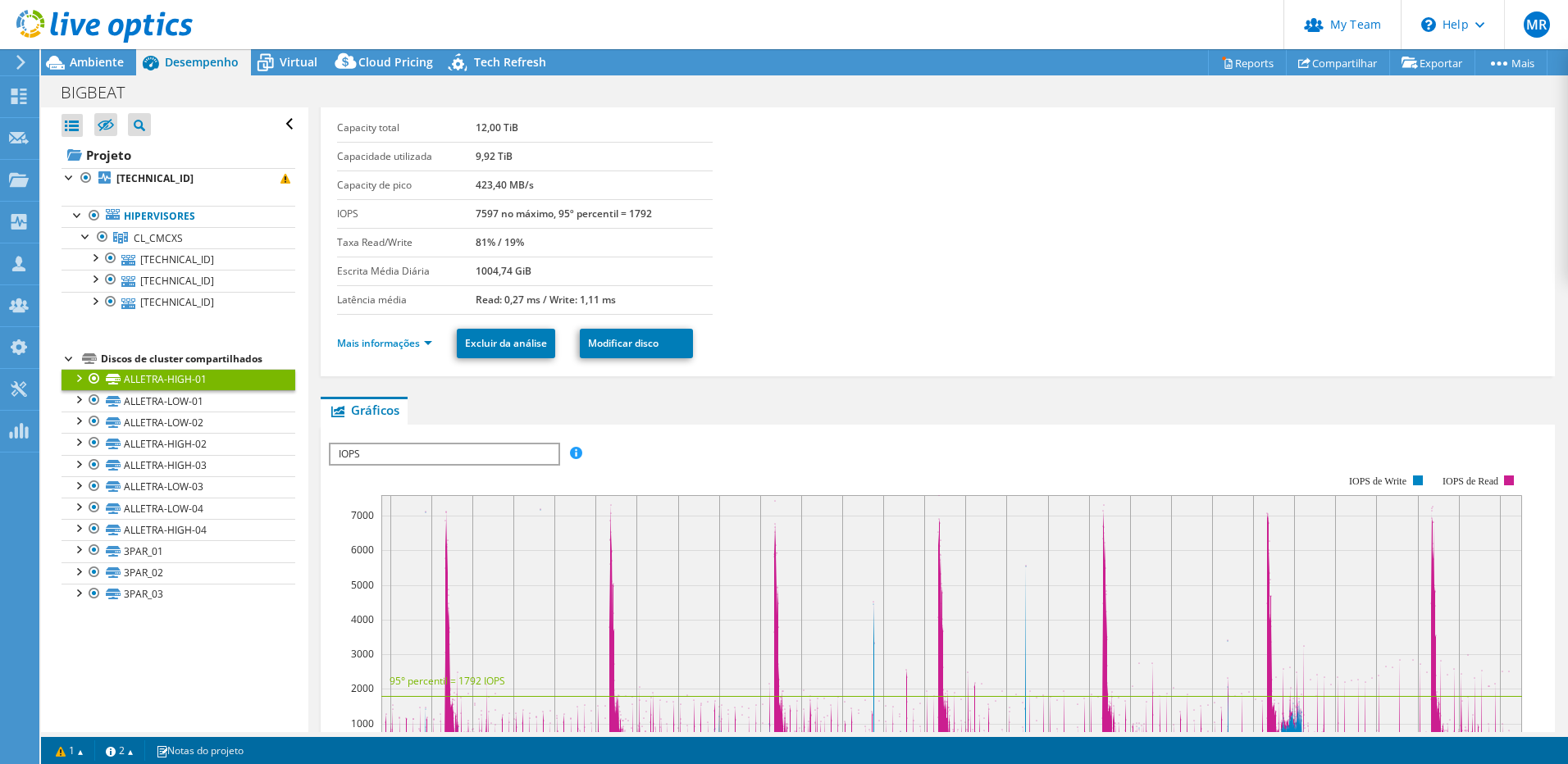
scroll to position [82, 0]
